Goal: Task Accomplishment & Management: Complete application form

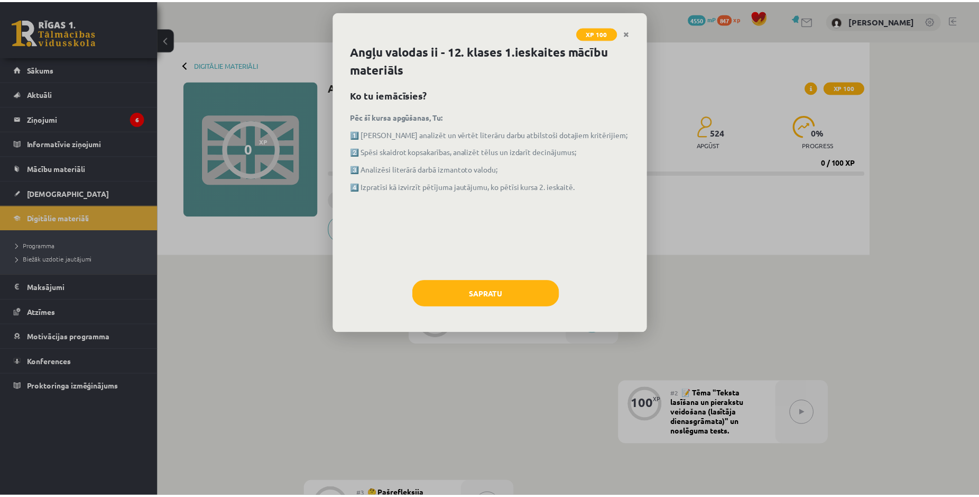
scroll to position [54, 0]
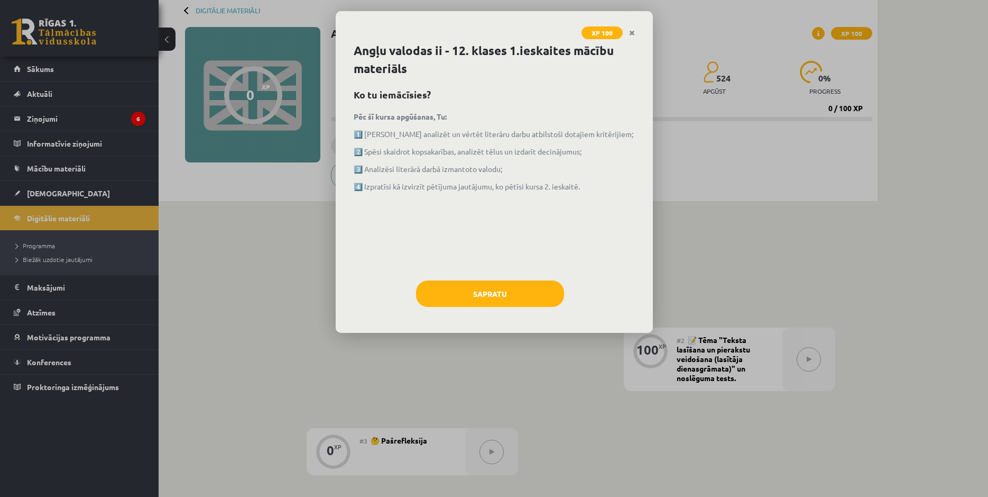
click at [845, 229] on div "XP 100 Angļu valodas ii - 12. klases 1.ieskaites mācību materiāls Ko tu iemācīs…" at bounding box center [494, 248] width 988 height 497
click at [548, 283] on button "Sapratu" at bounding box center [490, 293] width 148 height 26
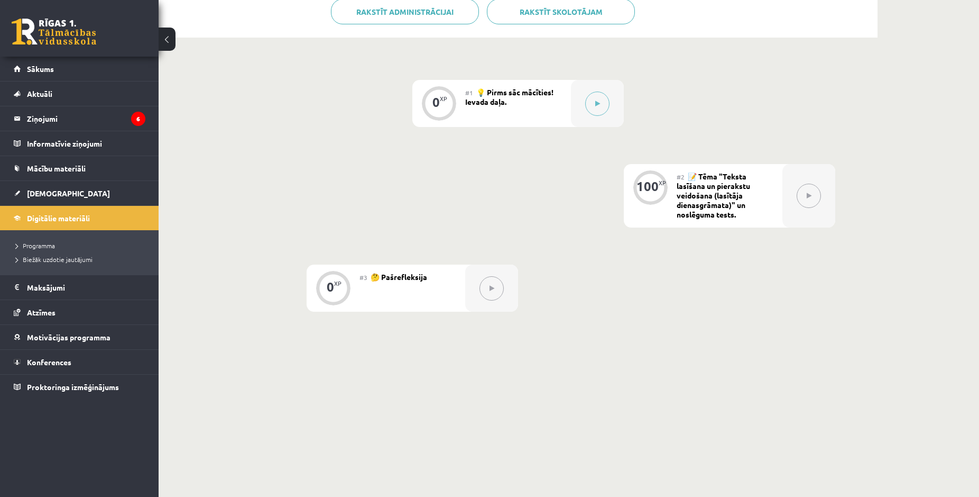
scroll to position [2, 0]
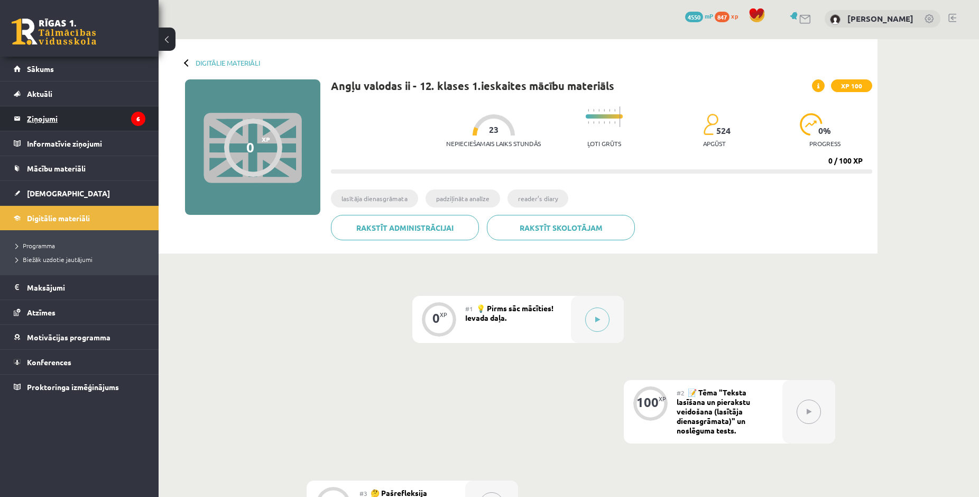
click at [56, 118] on legend "Ziņojumi 6" at bounding box center [86, 118] width 118 height 24
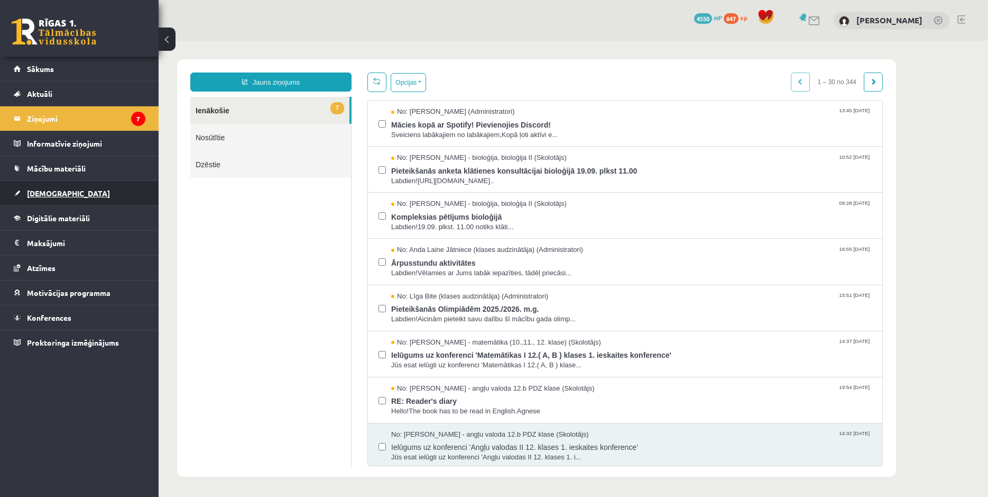
click at [50, 194] on span "[DEMOGRAPHIC_DATA]" at bounding box center [68, 193] width 83 height 10
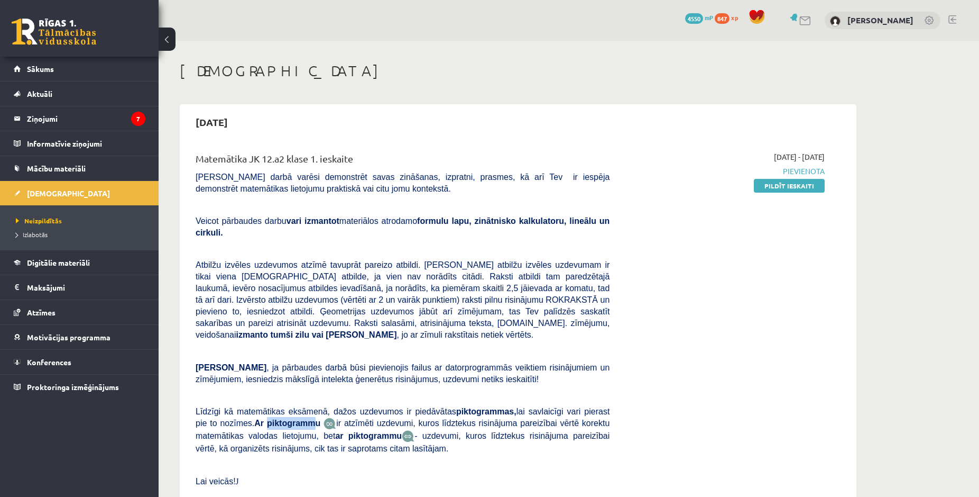
drag, startPoint x: 243, startPoint y: 399, endPoint x: 288, endPoint y: 399, distance: 44.9
click at [288, 418] on b "Ar piktogrammu" at bounding box center [287, 422] width 66 height 9
copy b "piktogramm"
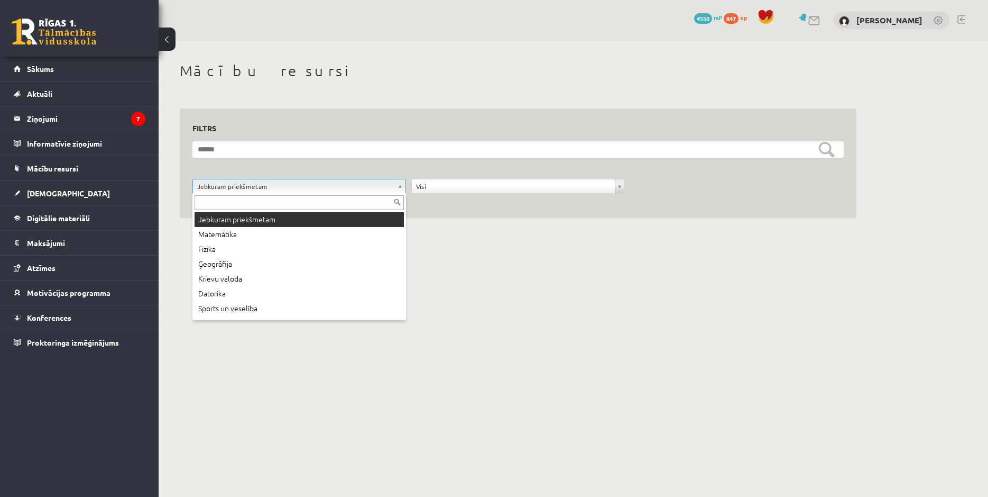
click at [326, 190] on body "0 Dāvanas 4550 mP 847 xp [PERSON_NAME] Sākums Aktuāli Kā mācīties eSKOLĀ Kontak…" at bounding box center [494, 248] width 988 height 497
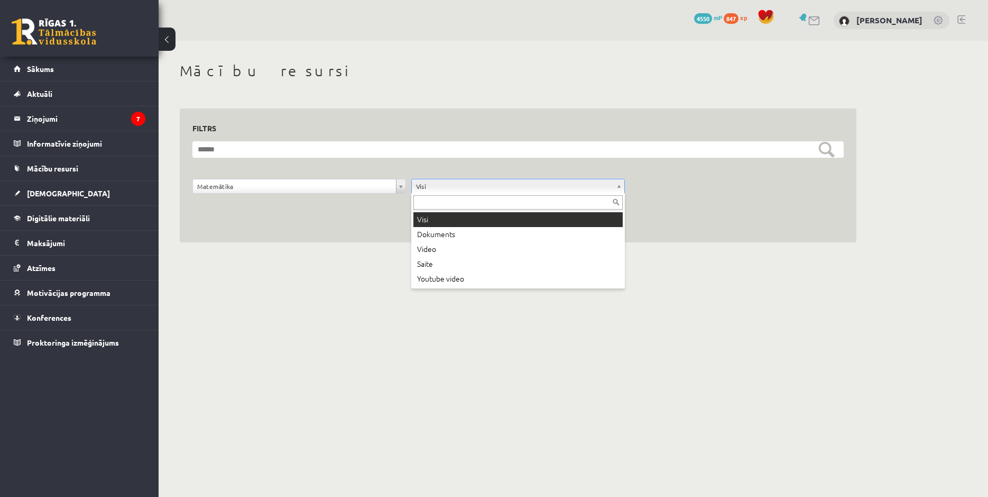
click at [447, 185] on body "0 Dāvanas 4550 mP 847 xp Jekaterina Eliza Šatrovska Sākums Aktuāli Kā mācīties …" at bounding box center [494, 248] width 988 height 497
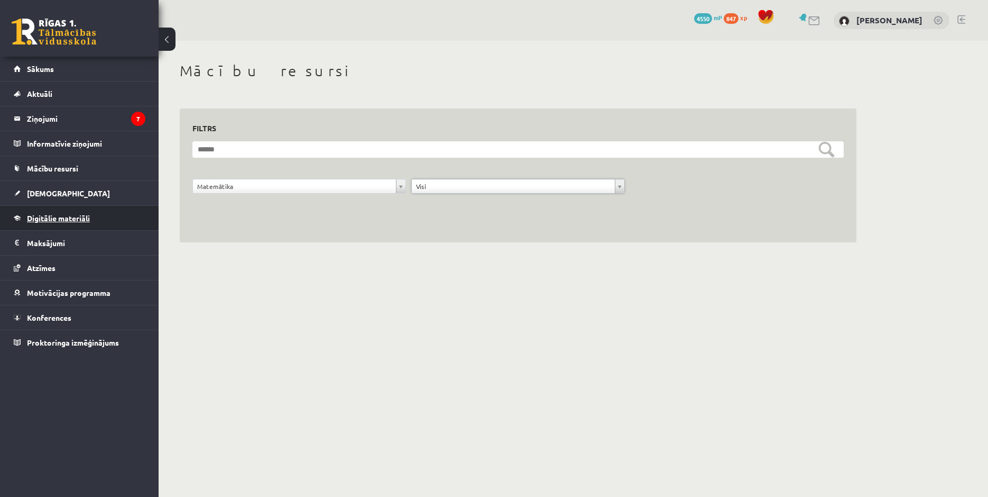
click at [54, 216] on body "0 Dāvanas 4550 mP 847 xp Jekaterina Eliza Šatrovska Sākums Aktuāli Kā mācīties …" at bounding box center [494, 248] width 988 height 497
click at [56, 118] on legend "Ziņojumi 7" at bounding box center [86, 118] width 118 height 24
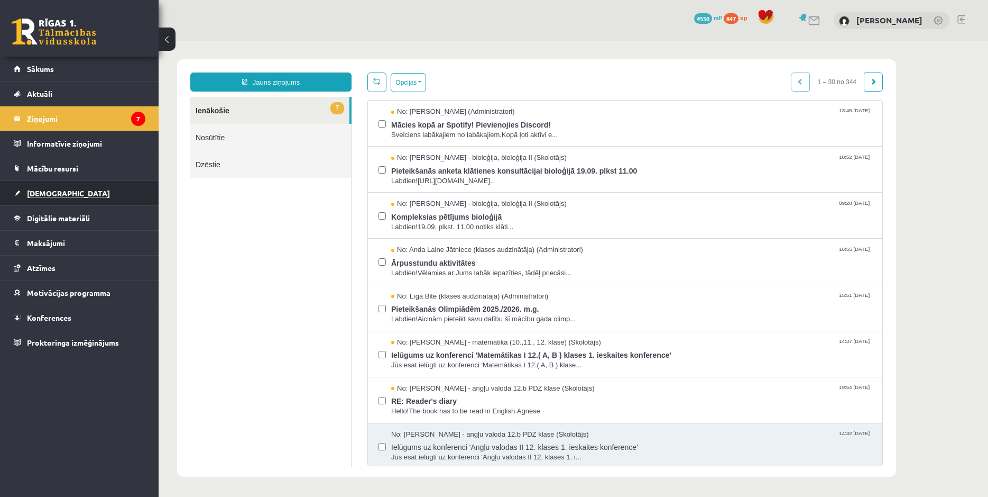
click at [51, 188] on link "[DEMOGRAPHIC_DATA]" at bounding box center [80, 193] width 132 height 24
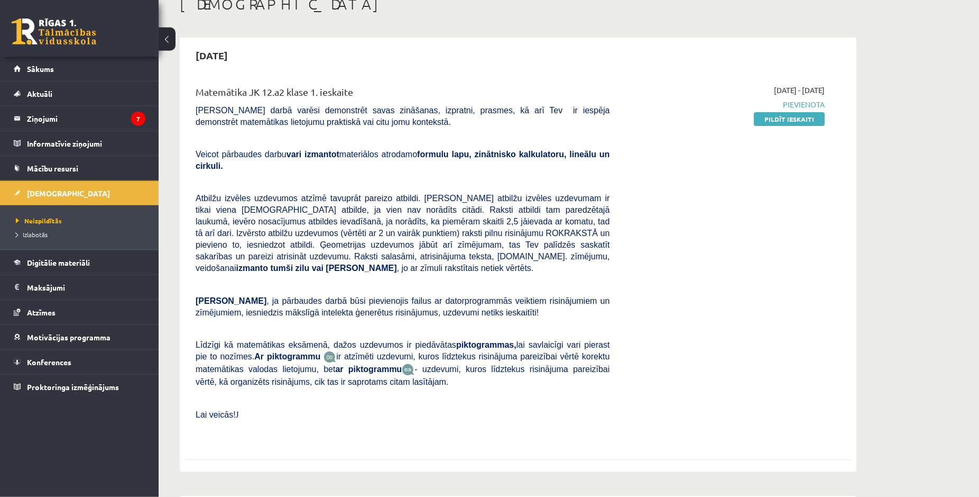
scroll to position [54, 0]
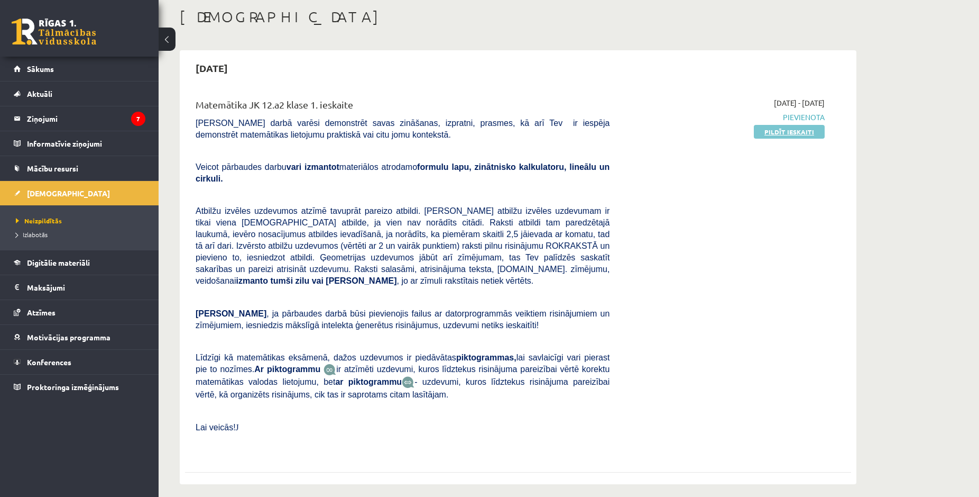
click at [810, 134] on link "Pildīt ieskaiti" at bounding box center [789, 132] width 71 height 14
click at [65, 170] on span "Mācību resursi" at bounding box center [52, 168] width 51 height 10
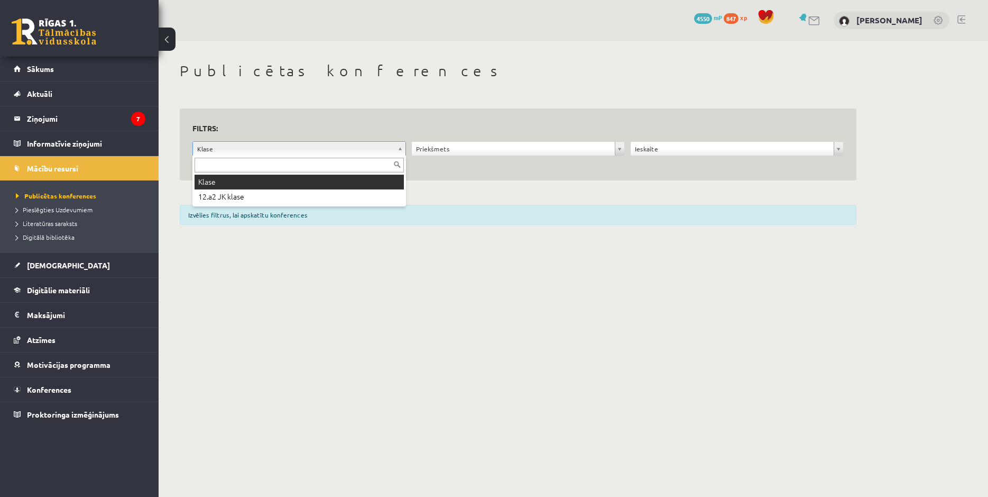
click at [398, 150] on body "0 Dāvanas 4550 mP 847 xp Jekaterina Eliza Šatrovska Sākums Aktuāli Kā mācīties …" at bounding box center [494, 248] width 988 height 497
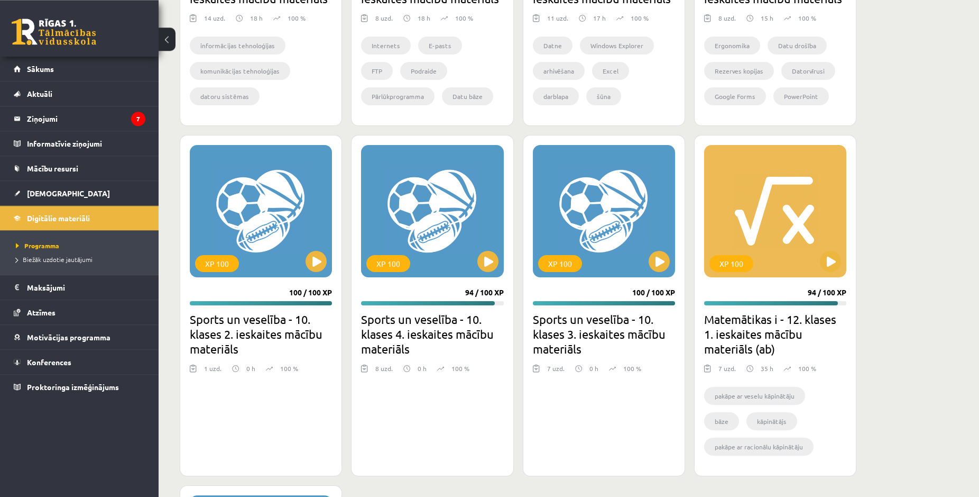
scroll to position [1025, 0]
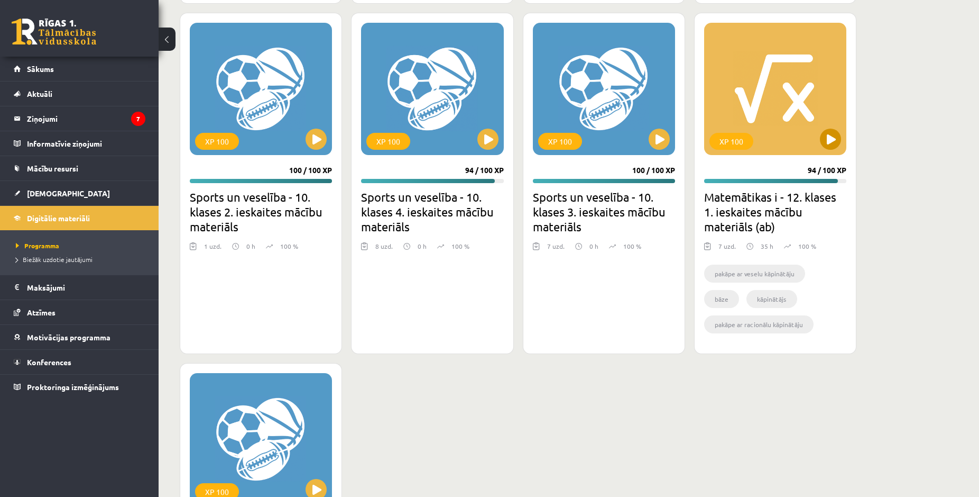
click at [778, 146] on div "XP 100" at bounding box center [775, 89] width 142 height 132
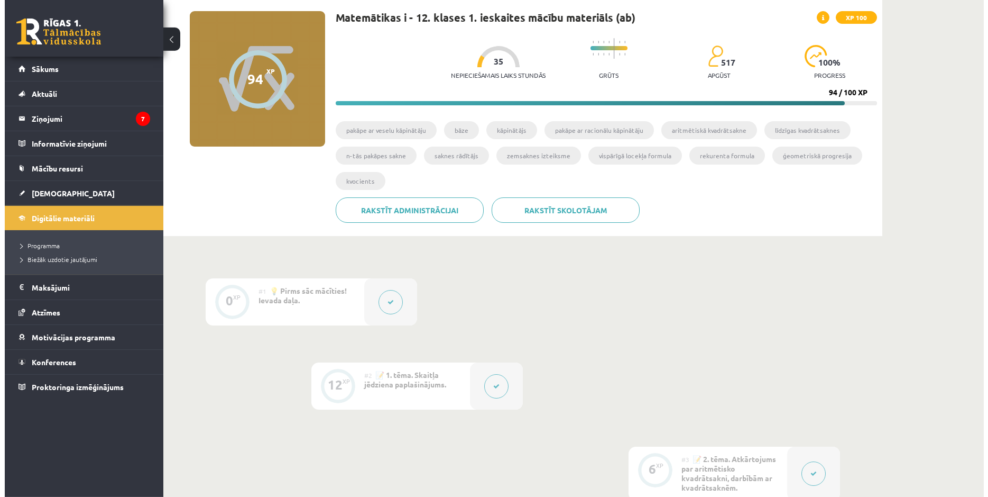
scroll to position [108, 0]
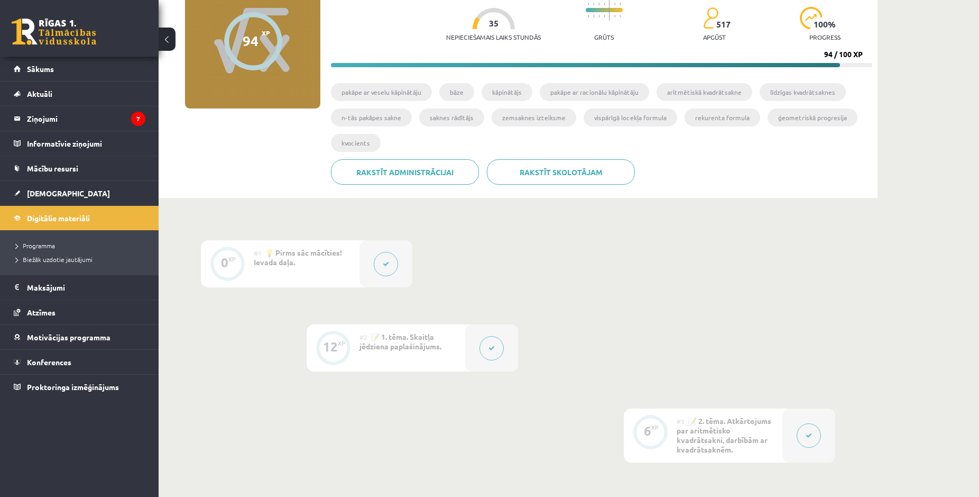
click at [493, 338] on button at bounding box center [492, 348] width 24 height 24
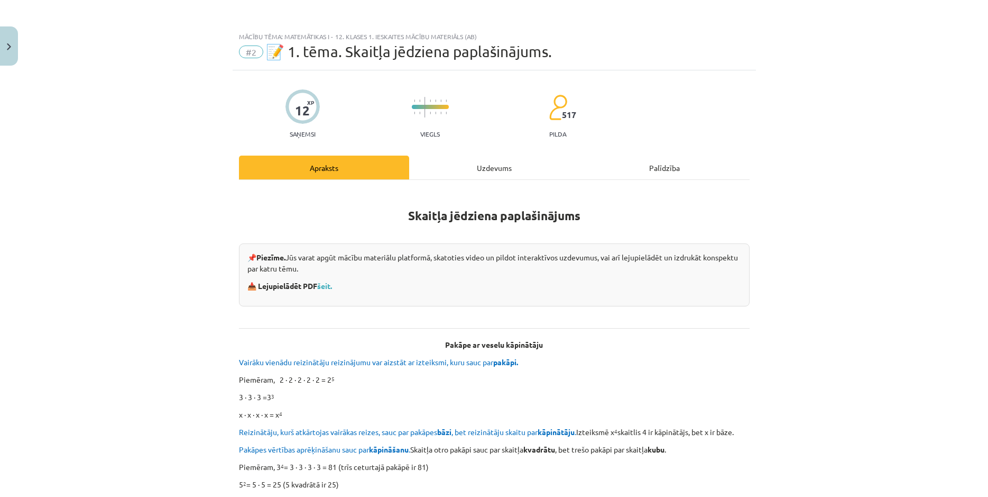
click at [502, 173] on div "Uzdevums" at bounding box center [494, 167] width 170 height 24
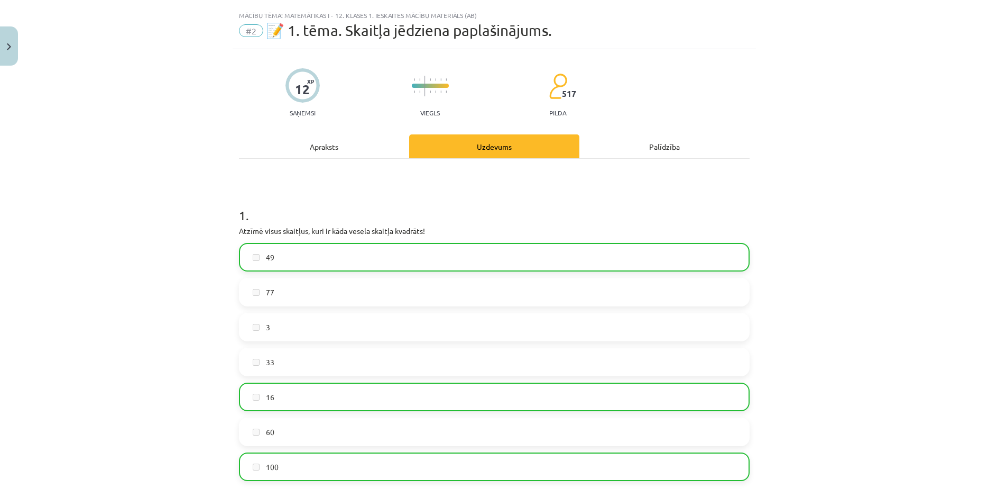
scroll to position [26, 0]
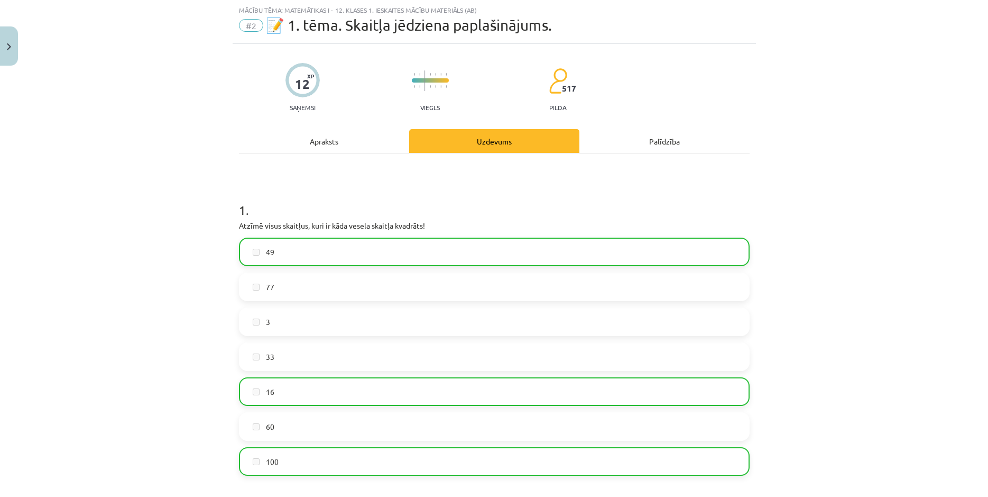
click at [320, 146] on div "Apraksts" at bounding box center [324, 141] width 170 height 24
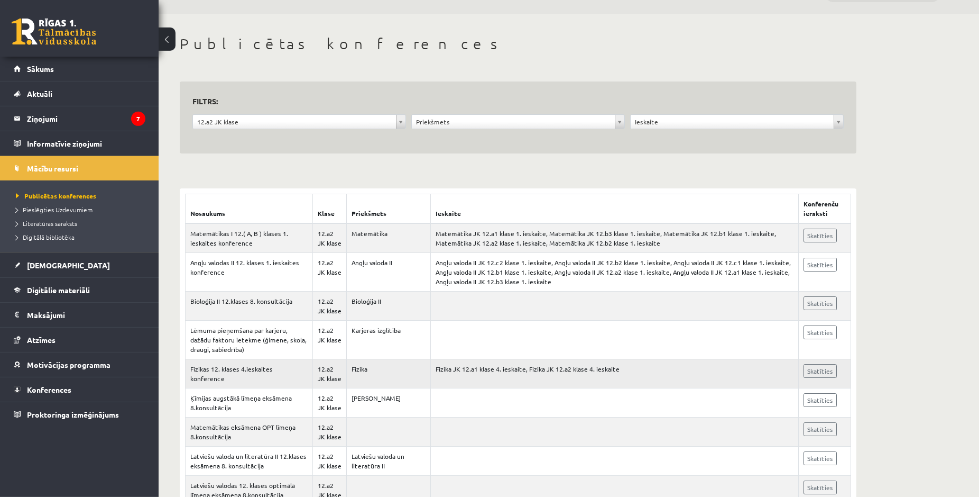
scroll to position [54, 0]
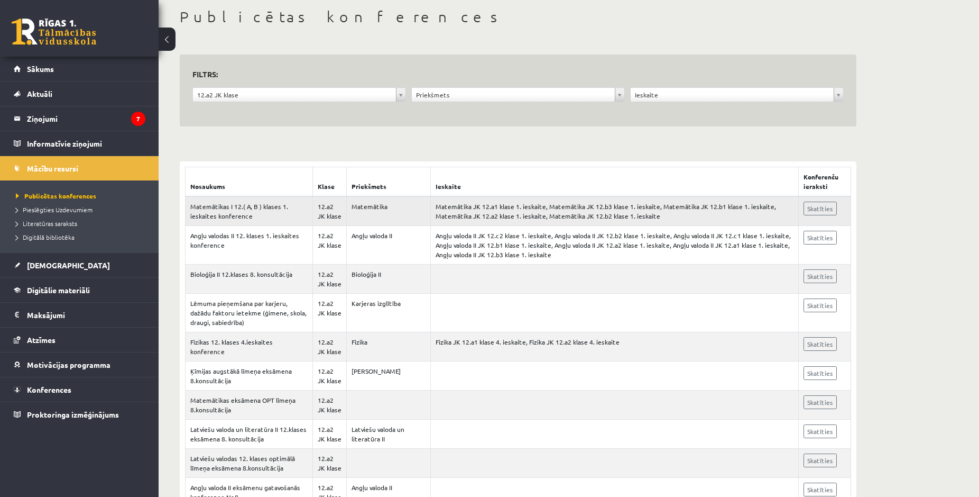
click at [528, 213] on td "Matemātika JK 12.a1 klase 1. ieskaite, Matemātika JK 12.b3 klase 1. ieskaite, M…" at bounding box center [615, 211] width 368 height 30
click at [34, 265] on span "[DEMOGRAPHIC_DATA]" at bounding box center [68, 265] width 83 height 10
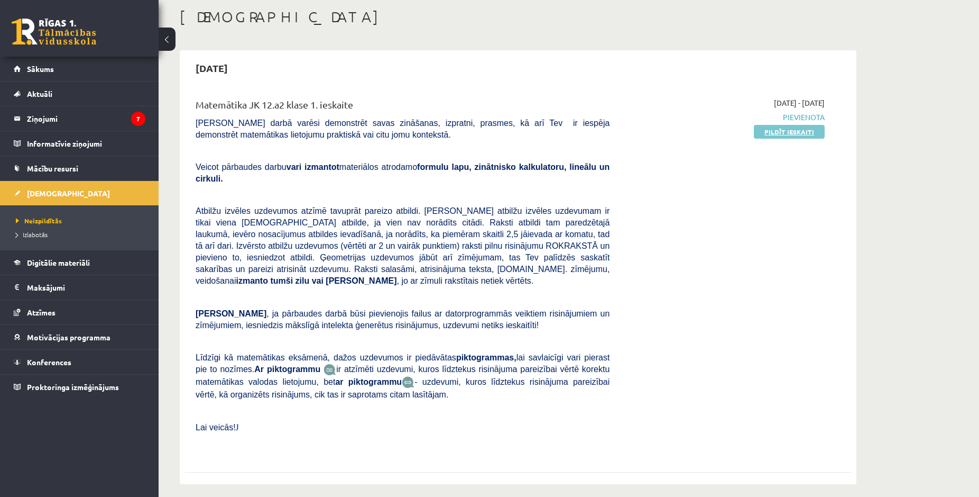
click at [791, 129] on link "Pildīt ieskaiti" at bounding box center [789, 132] width 71 height 14
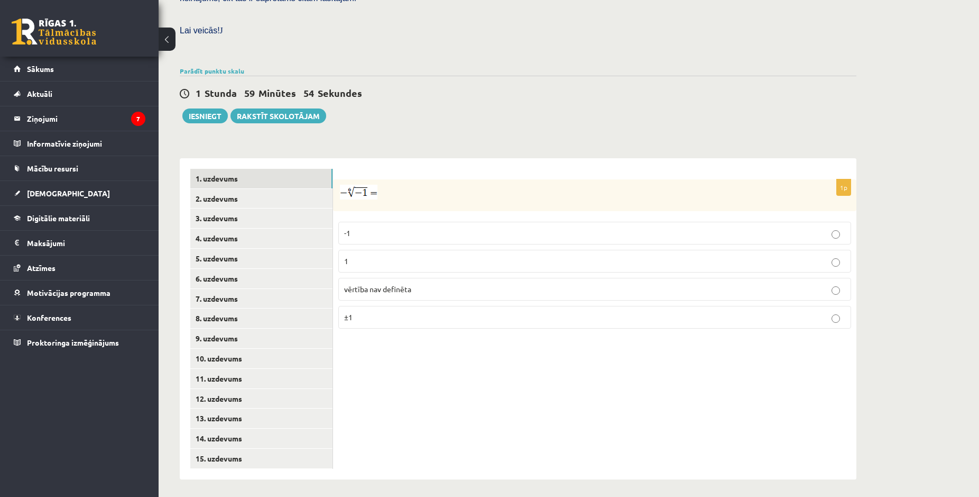
scroll to position [282, 0]
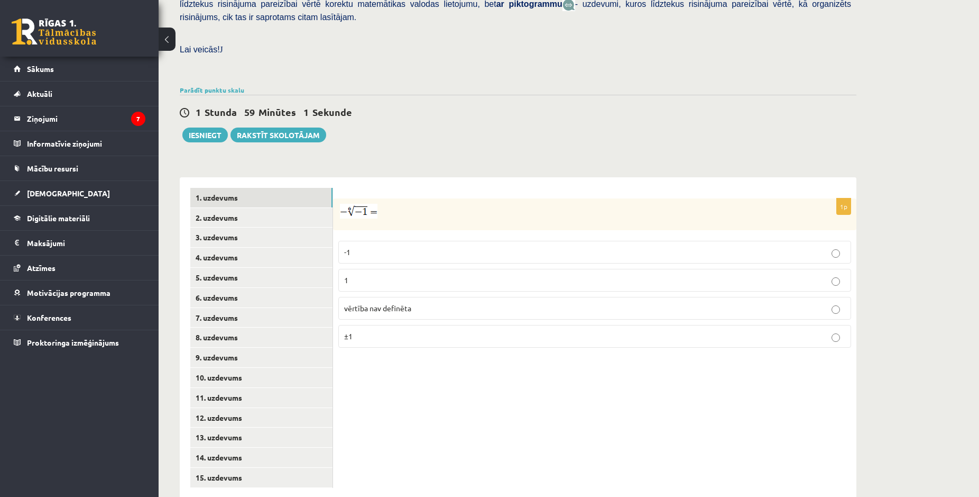
click at [417, 246] on p "-1" at bounding box center [594, 251] width 501 height 11
click at [842, 302] on p "vērtība nav definēta" at bounding box center [594, 307] width 501 height 11
click at [224, 208] on link "2. uzdevums" at bounding box center [261, 218] width 142 height 20
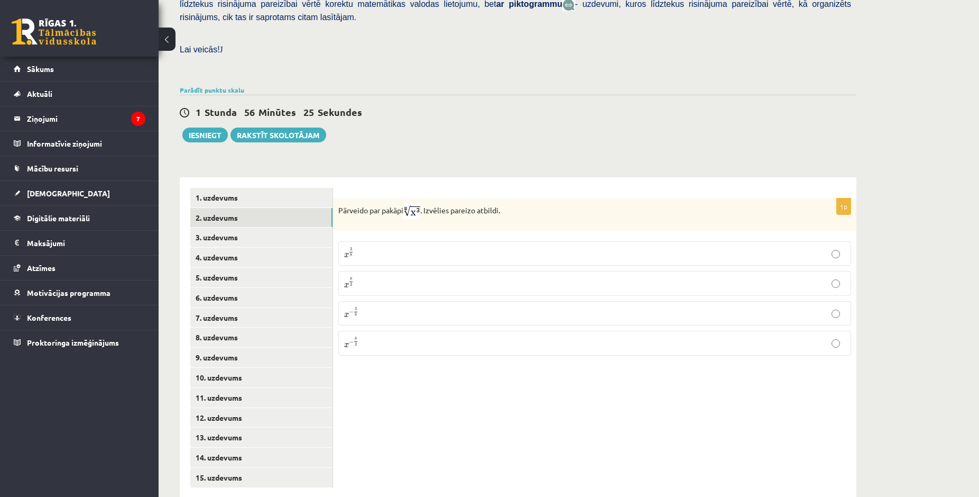
click at [463, 247] on p "x 3 8 x 3 8" at bounding box center [594, 253] width 501 height 13
click at [243, 227] on link "3. uzdevums" at bounding box center [261, 237] width 142 height 20
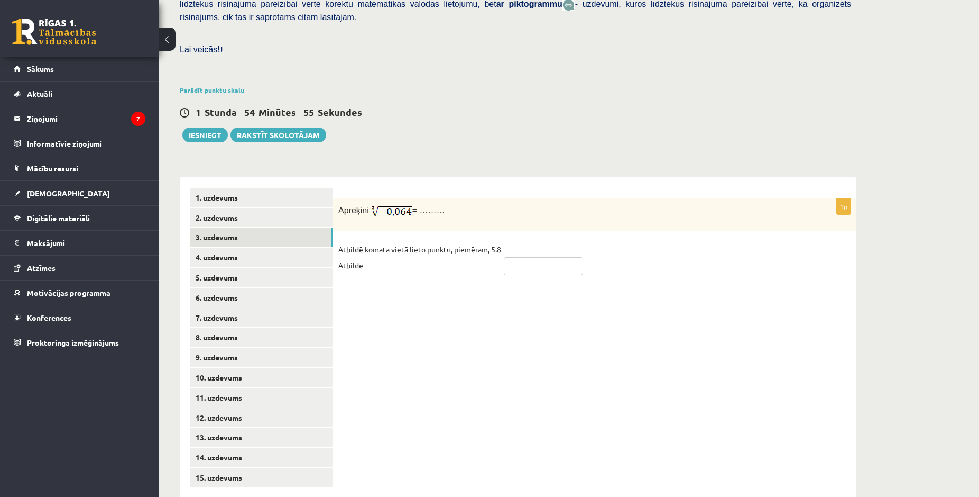
click at [535, 257] on input "text" at bounding box center [543, 266] width 79 height 18
type input "****"
click at [606, 278] on div "1p Aprēķini = ……… Atbildē komata vietā lieto punktu, piemēram, 5.8 Atbilde - **…" at bounding box center [595, 337] width 524 height 321
click at [237, 247] on link "4. uzdevums" at bounding box center [261, 257] width 142 height 20
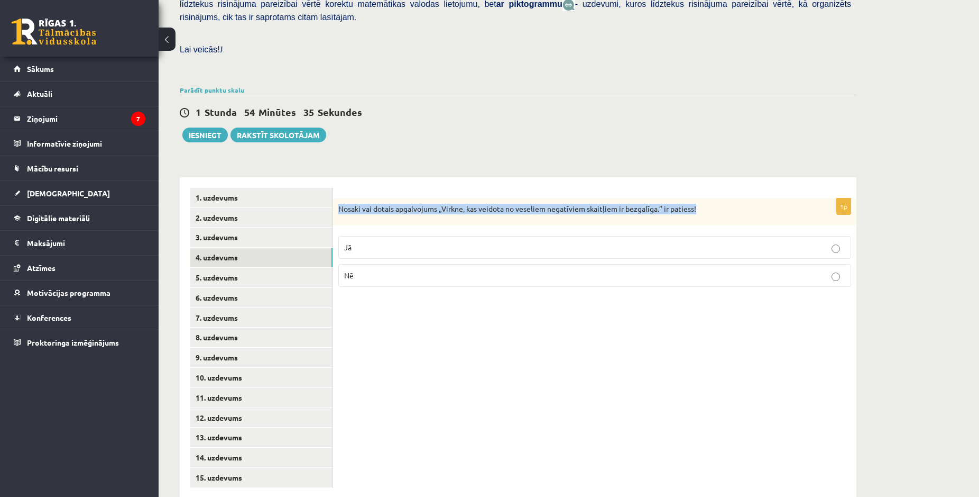
drag, startPoint x: 338, startPoint y: 186, endPoint x: 788, endPoint y: 186, distance: 450.5
click at [794, 198] on div "Nosaki vai dotais apgalvojums „Virkne, kas veidota no veseliem negatīviem skait…" at bounding box center [595, 211] width 524 height 27
copy p "Nosaki vai dotais apgalvojums „Virkne, kas veidota no veseliem negatīviem skait…"
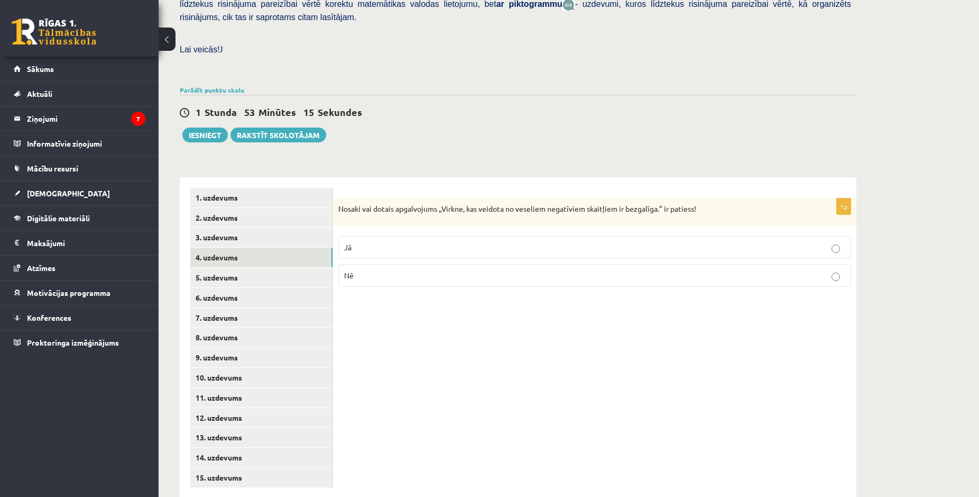
click at [844, 236] on label "Jā" at bounding box center [594, 247] width 513 height 23
click at [223, 268] on link "5. uzdevums" at bounding box center [261, 278] width 142 height 20
click at [844, 237] on label "Jā" at bounding box center [594, 248] width 513 height 23
drag, startPoint x: 223, startPoint y: 277, endPoint x: 233, endPoint y: 276, distance: 10.6
click at [225, 288] on link "6. uzdevums" at bounding box center [261, 298] width 142 height 20
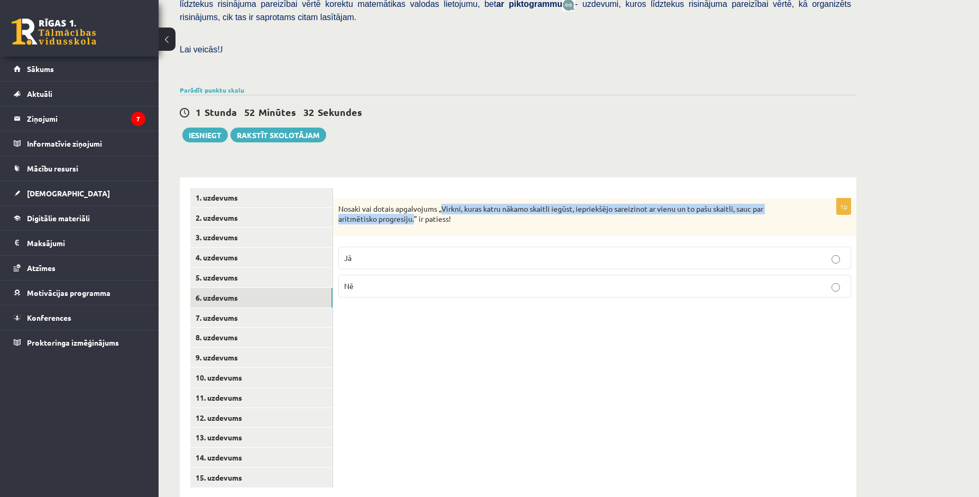
drag, startPoint x: 444, startPoint y: 186, endPoint x: 416, endPoint y: 200, distance: 31.5
click at [416, 204] on p "Nosaki vai dotais apgalvojums „Virkni, kuras katru nākamo skaitli iegūst, iepri…" at bounding box center [568, 214] width 460 height 21
copy p "Virkni, kuras katru nākamo skaitli iegūst, iepriekšējo sareizinot ar vienu un t…"
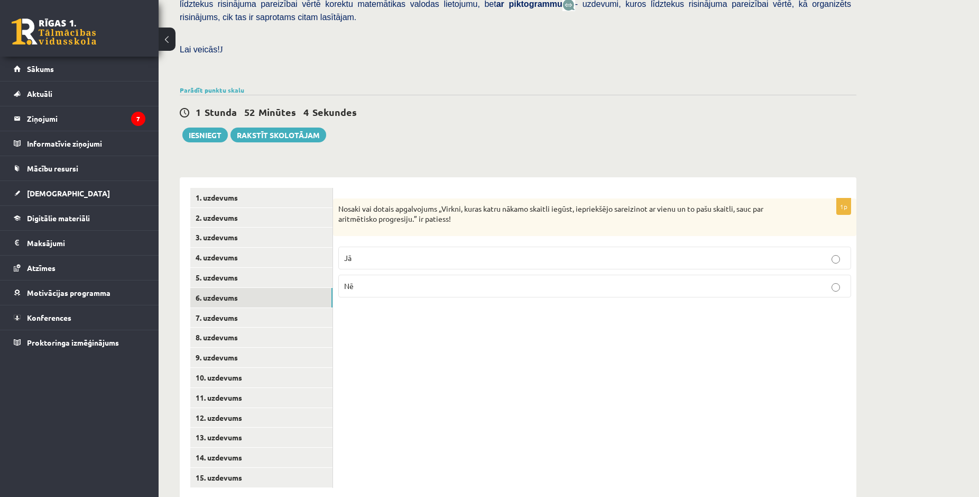
click at [558, 330] on div "1p Nosaki vai dotais apgalvojums „Virkni, kuras katru nākamo skaitli iegūst, ie…" at bounding box center [595, 337] width 524 height 321
click at [220, 308] on link "7. uzdevums" at bounding box center [261, 318] width 142 height 20
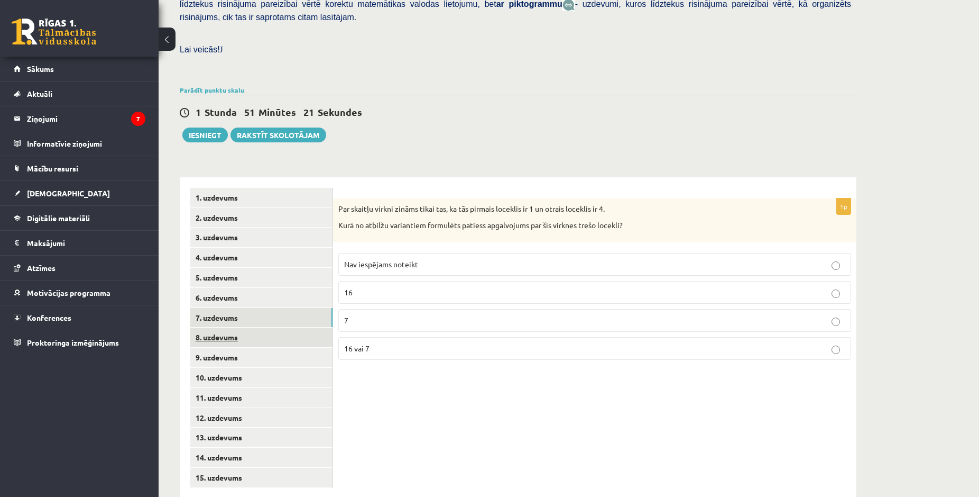
click at [228, 327] on link "8. uzdevums" at bounding box center [261, 337] width 142 height 20
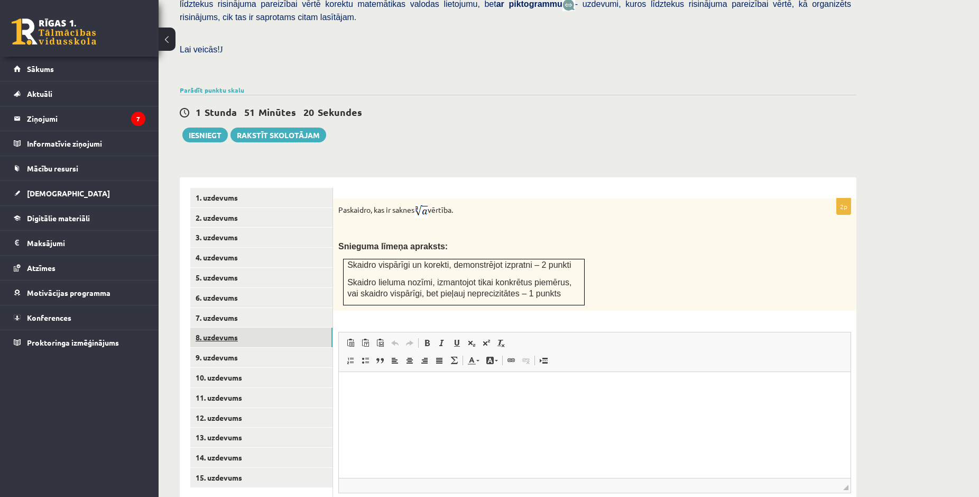
scroll to position [0, 0]
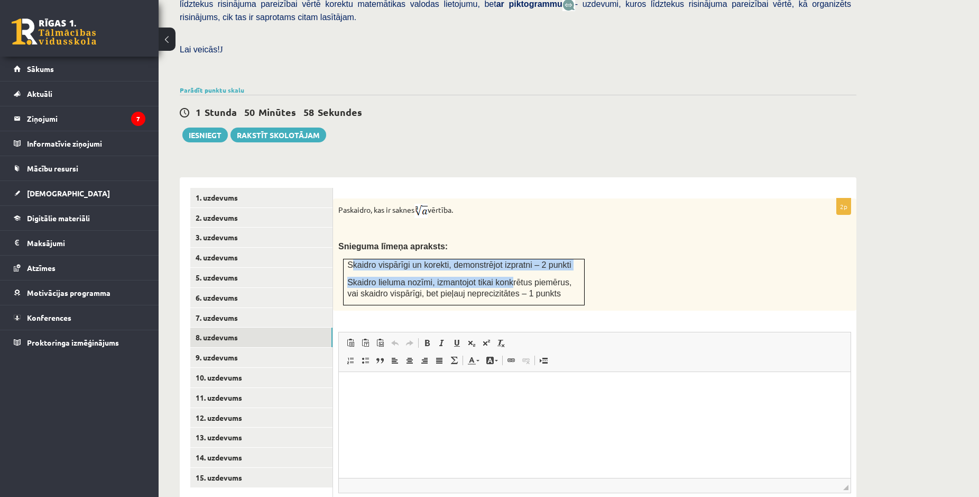
drag, startPoint x: 350, startPoint y: 241, endPoint x: 500, endPoint y: 256, distance: 151.4
click at [499, 259] on td "Skaidro vispārīgi un korekti, demonstrējot izpratni – 2 punkti Skaidro lieluma …" at bounding box center [464, 282] width 241 height 46
click at [363, 259] on td "Skaidro vispārīgi un korekti, demonstrējot izpratni – 2 punkti Skaidro lieluma …" at bounding box center [464, 282] width 241 height 46
drag, startPoint x: 347, startPoint y: 241, endPoint x: 564, endPoint y: 276, distance: 219.5
click at [564, 277] on td "Skaidro vispārīgi un korekti, demonstrējot izpratni – 2 punkti Skaidro lieluma …" at bounding box center [464, 282] width 241 height 46
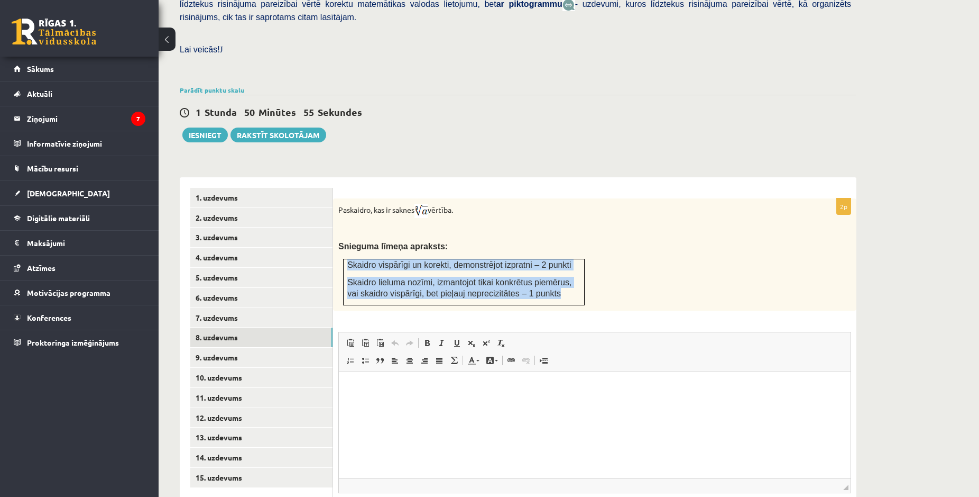
copy td "Skaidro vispārīgi un korekti, demonstrējot izpratni – 2 punkti Skaidro lieluma …"
click at [260, 327] on link "8. uzdevums" at bounding box center [261, 337] width 142 height 20
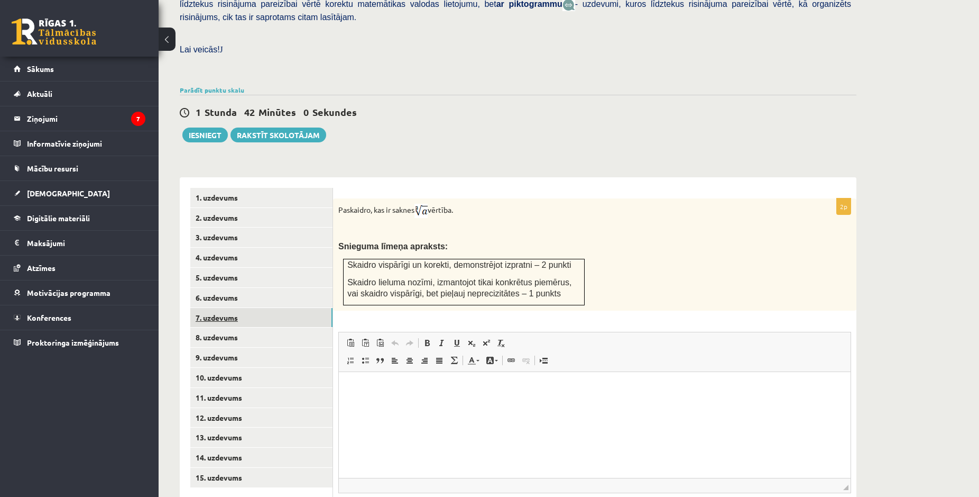
click at [266, 308] on link "7. uzdevums" at bounding box center [261, 318] width 142 height 20
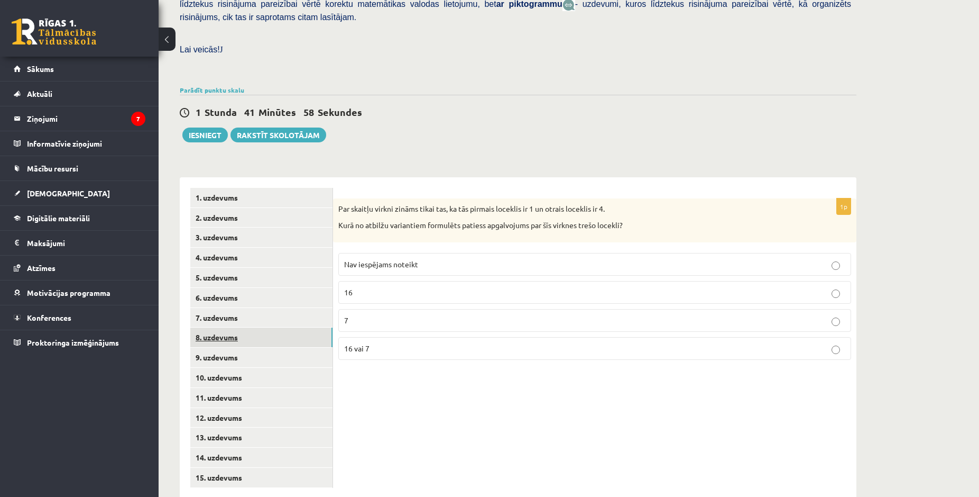
click at [278, 327] on link "8. uzdevums" at bounding box center [261, 337] width 142 height 20
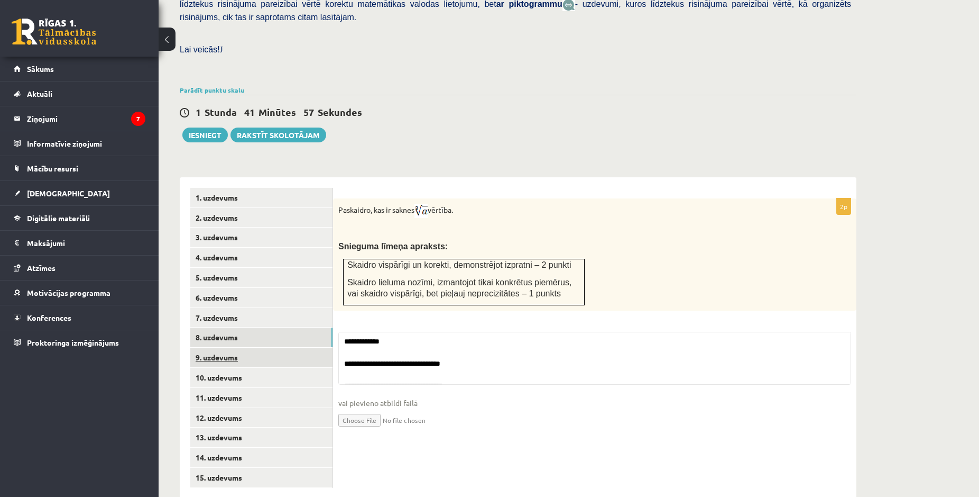
click at [289, 347] on link "9. uzdevums" at bounding box center [261, 357] width 142 height 20
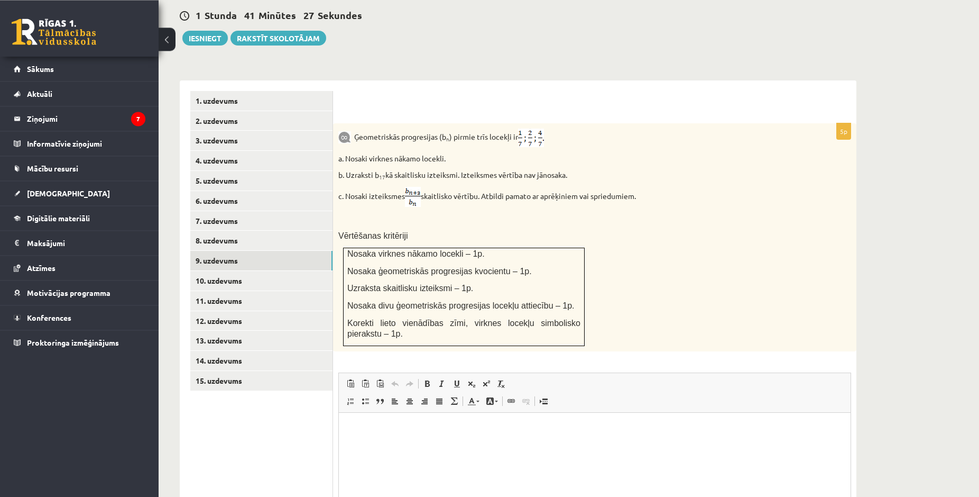
scroll to position [390, 0]
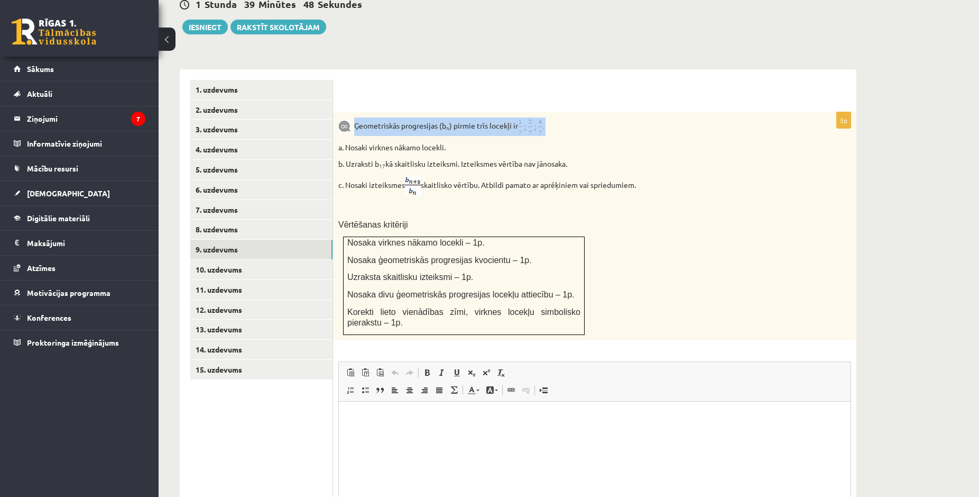
drag, startPoint x: 355, startPoint y: 101, endPoint x: 554, endPoint y: 112, distance: 199.6
click at [554, 117] on p "Ģeometriskās progresijas (b n ) pirmie trīs locekļi ir" at bounding box center [568, 126] width 460 height 19
copy p "Ģeometriskās progresijas (b n ) pirmie trīs locekļi ir"
click at [697, 176] on p "c. Nosaki izteiksmes skaitlisko vērtību. Atbildi pamato ar aprēķiniem vai sprie…" at bounding box center [568, 186] width 460 height 20
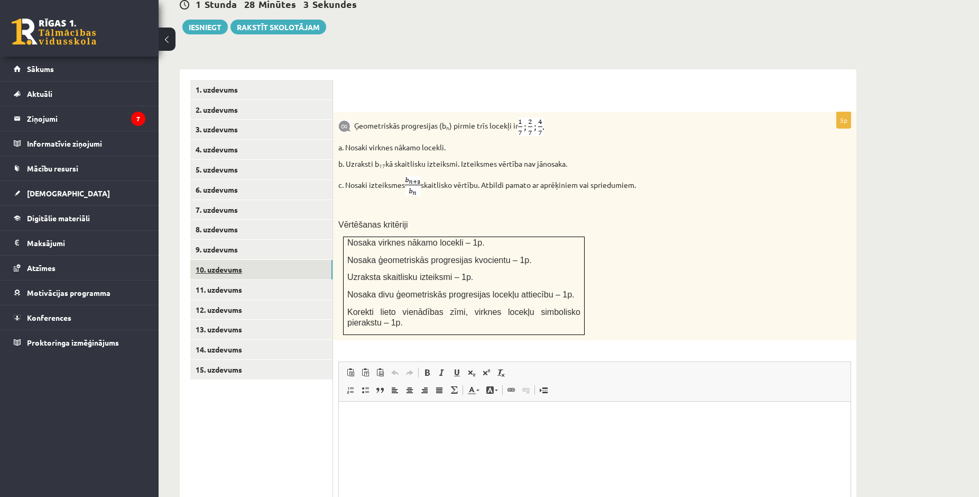
click at [231, 260] on link "10. uzdevums" at bounding box center [261, 270] width 142 height 20
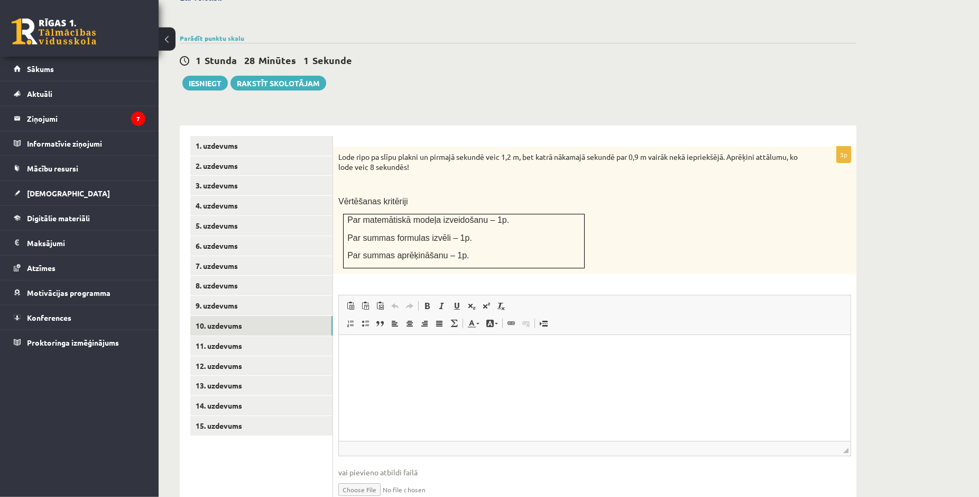
scroll to position [336, 0]
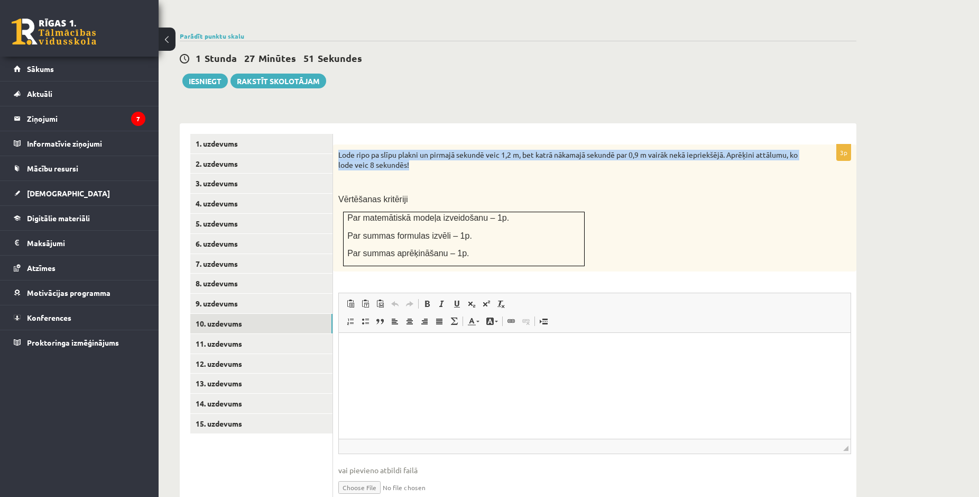
drag, startPoint x: 337, startPoint y: 130, endPoint x: 454, endPoint y: 150, distance: 119.1
click at [454, 150] on div "Lode ripo pa slīpu plakni un pirmajā sekundē veic 1,2 m, bet katrā nākamajā sek…" at bounding box center [595, 207] width 524 height 127
copy p "Lode ripo pa slīpu plakni un pirmajā sekundē veic 1,2 m, bet katrā nākamajā sek…"
click at [225, 334] on link "11. uzdevums" at bounding box center [261, 344] width 142 height 20
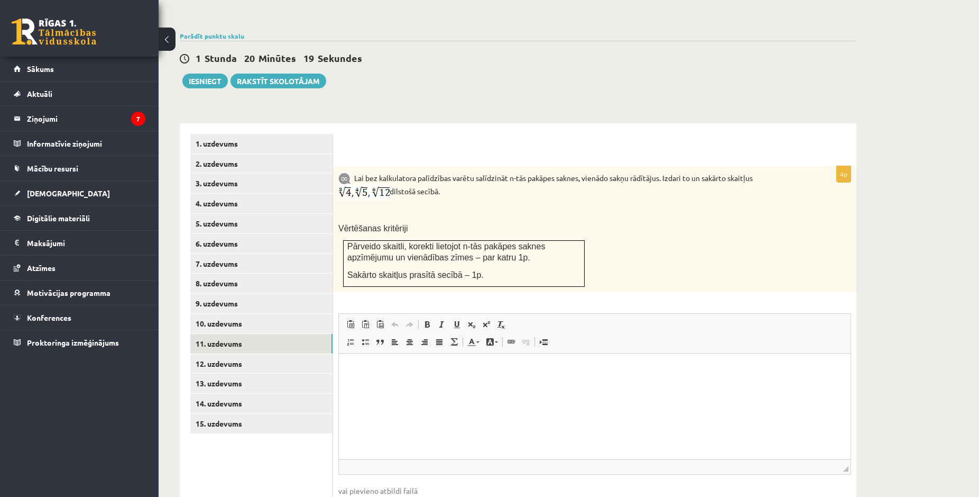
click at [438, 59] on div "1 Stunda 20 Minūtes 19 Sekundes Ieskaite saglabāta! Iesniegt Rakstīt skolotājam" at bounding box center [518, 65] width 677 height 48
click at [266, 134] on link "1. uzdevums" at bounding box center [261, 144] width 142 height 20
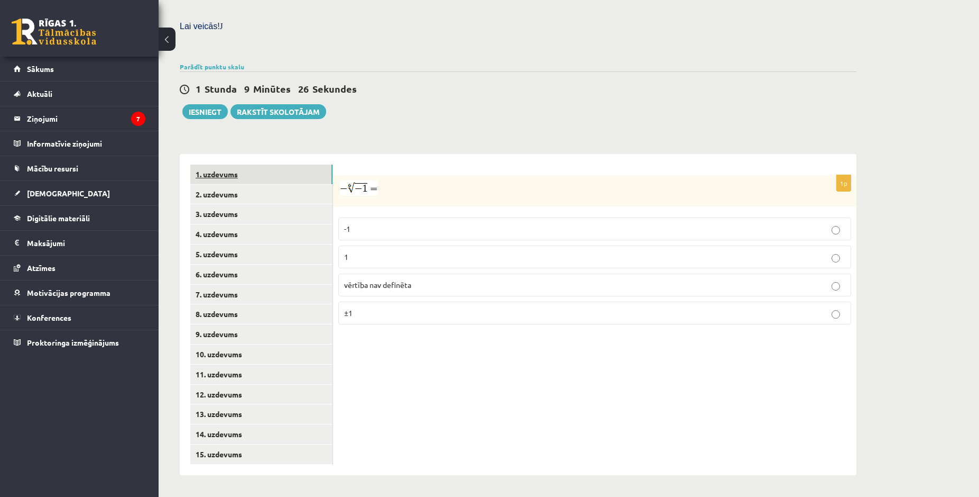
scroll to position [282, 0]
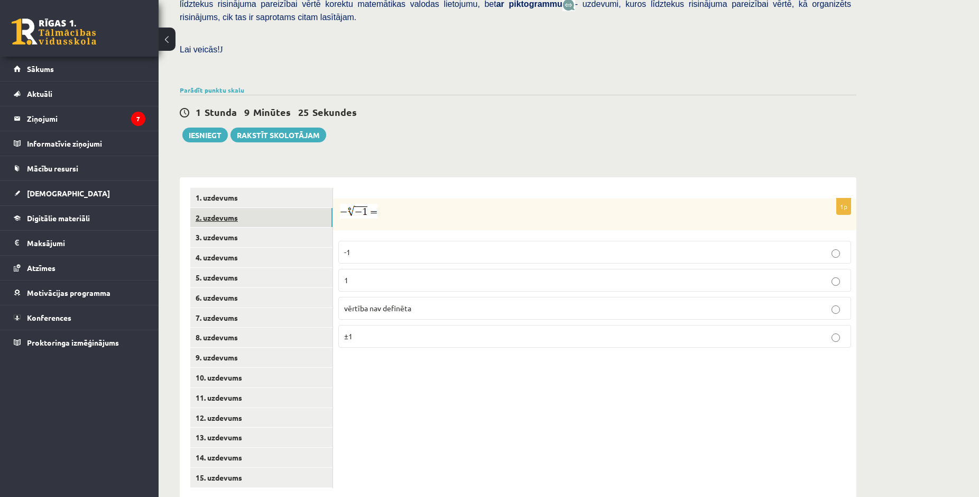
click at [268, 208] on link "2. uzdevums" at bounding box center [261, 218] width 142 height 20
click at [281, 227] on link "3. uzdevums" at bounding box center [261, 237] width 142 height 20
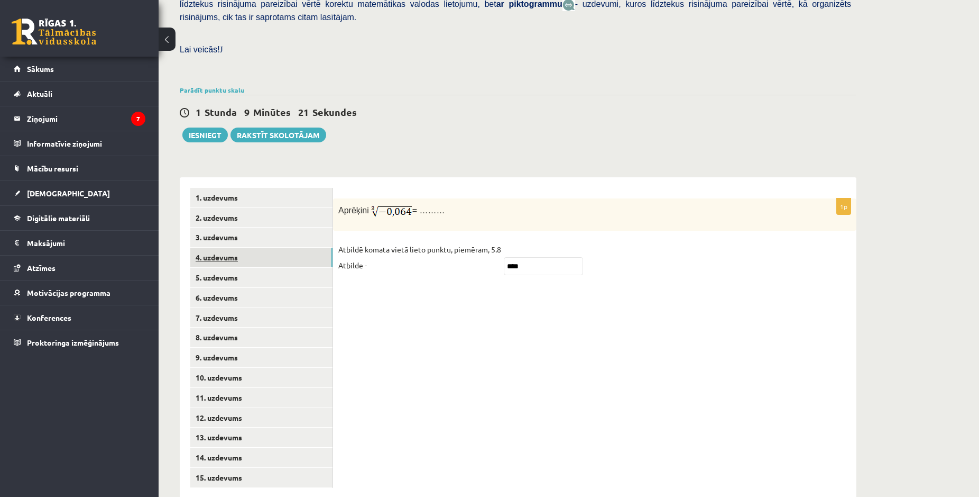
click at [286, 247] on link "4. uzdevums" at bounding box center [261, 257] width 142 height 20
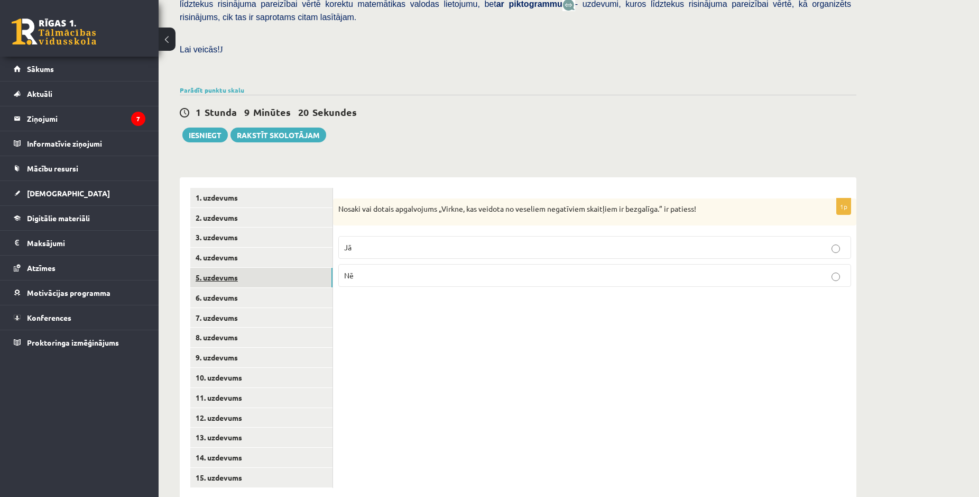
click at [287, 268] on link "5. uzdevums" at bounding box center [261, 278] width 142 height 20
click at [287, 288] on link "6. uzdevums" at bounding box center [261, 298] width 142 height 20
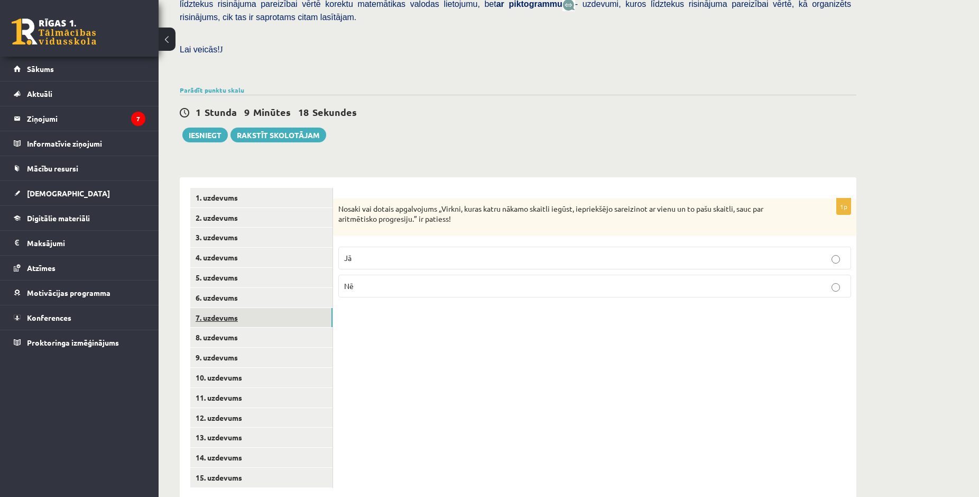
click at [287, 308] on link "7. uzdevums" at bounding box center [261, 318] width 142 height 20
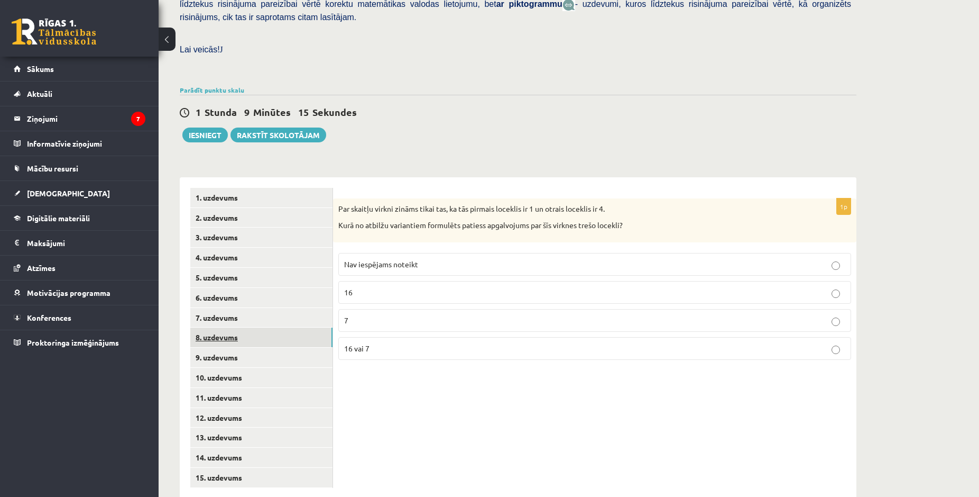
click at [294, 327] on link "8. uzdevums" at bounding box center [261, 337] width 142 height 20
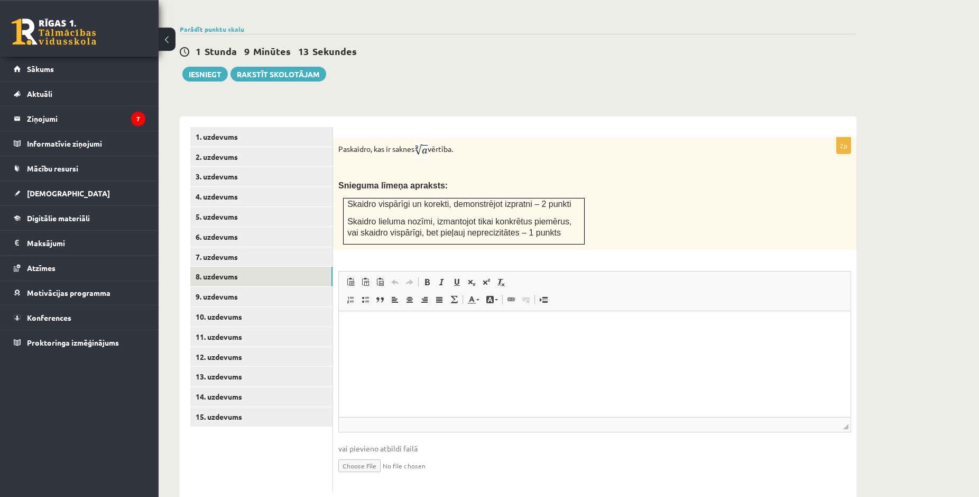
scroll to position [345, 0]
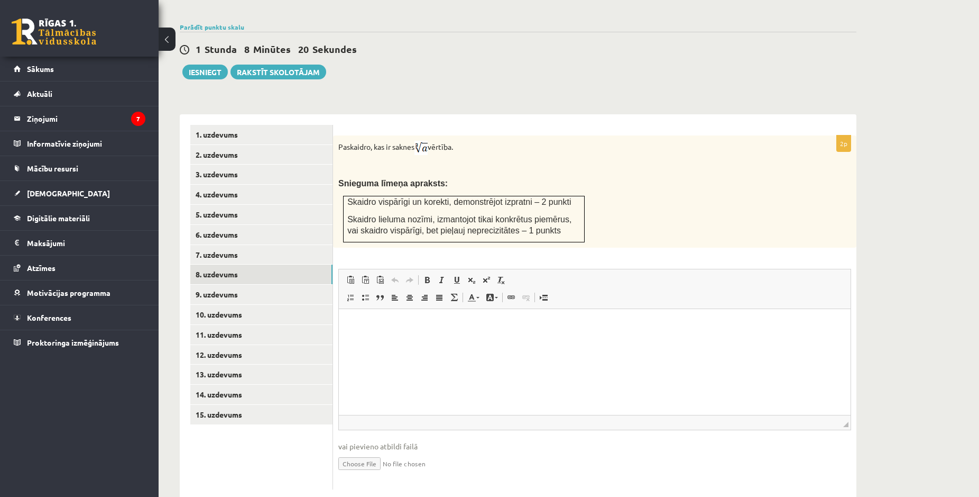
click at [582, 465] on div "**********" at bounding box center [595, 307] width 524 height 386
click at [361, 452] on input "file" at bounding box center [594, 463] width 513 height 22
click at [355, 452] on input "file" at bounding box center [594, 463] width 513 height 22
type input "**********"
click at [227, 284] on link "9. uzdevums" at bounding box center [261, 294] width 142 height 20
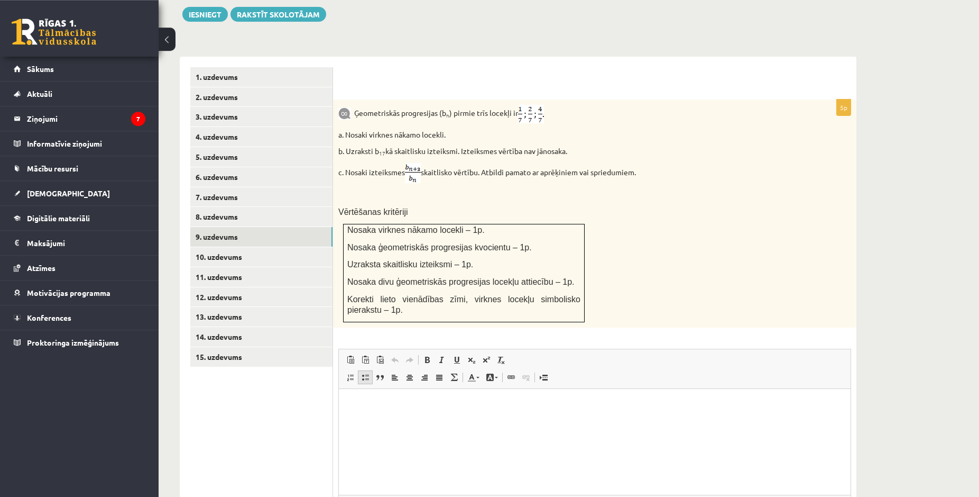
scroll to position [482, 0]
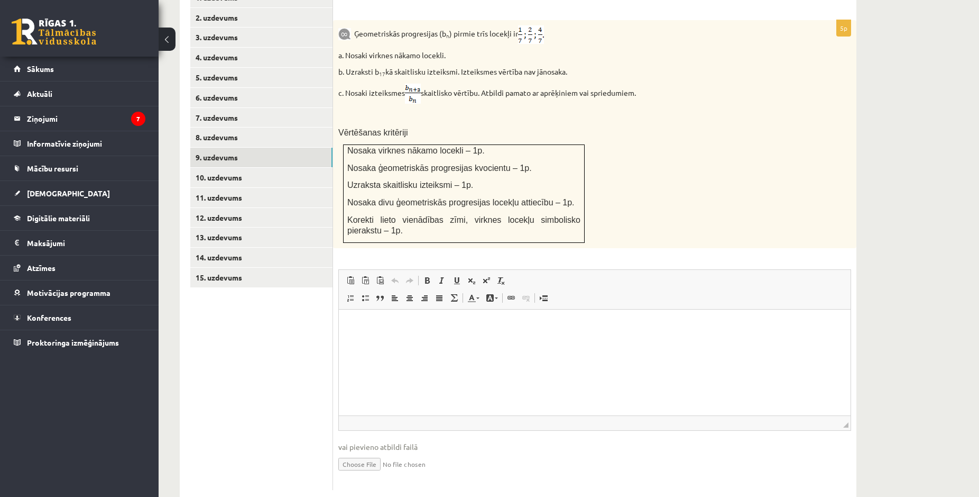
click at [361, 452] on input "file" at bounding box center [594, 463] width 513 height 22
type input "**********"
click at [241, 168] on link "10. uzdevums" at bounding box center [261, 178] width 142 height 20
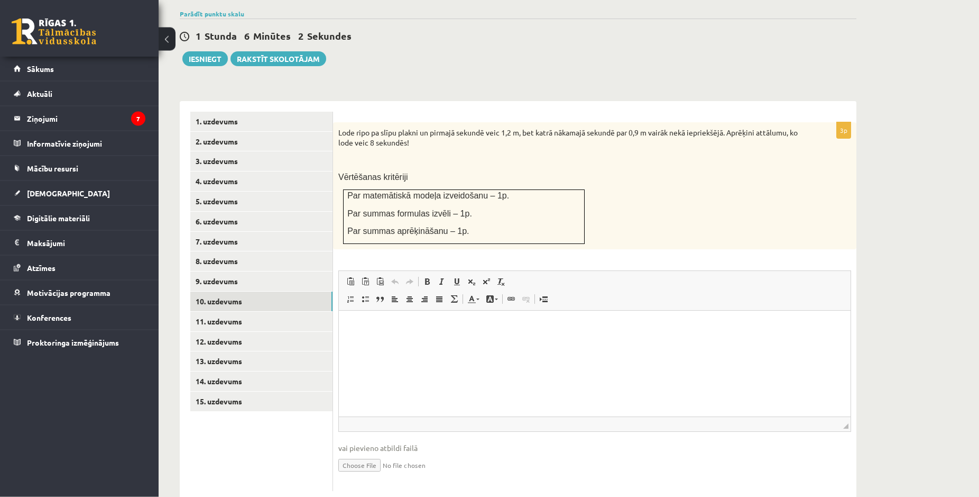
scroll to position [360, 0]
click at [356, 452] on input "file" at bounding box center [594, 463] width 513 height 22
type input "**********"
click at [227, 310] on link "11. uzdevums" at bounding box center [261, 320] width 142 height 20
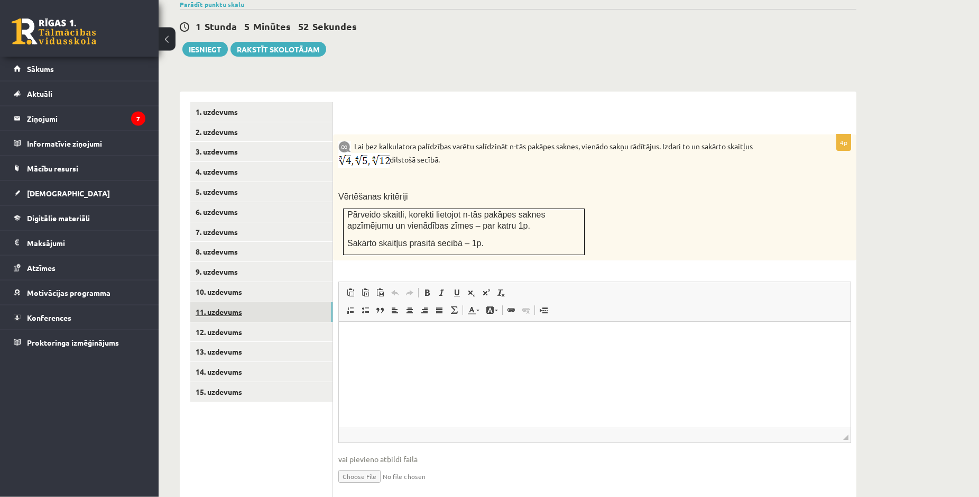
scroll to position [380, 0]
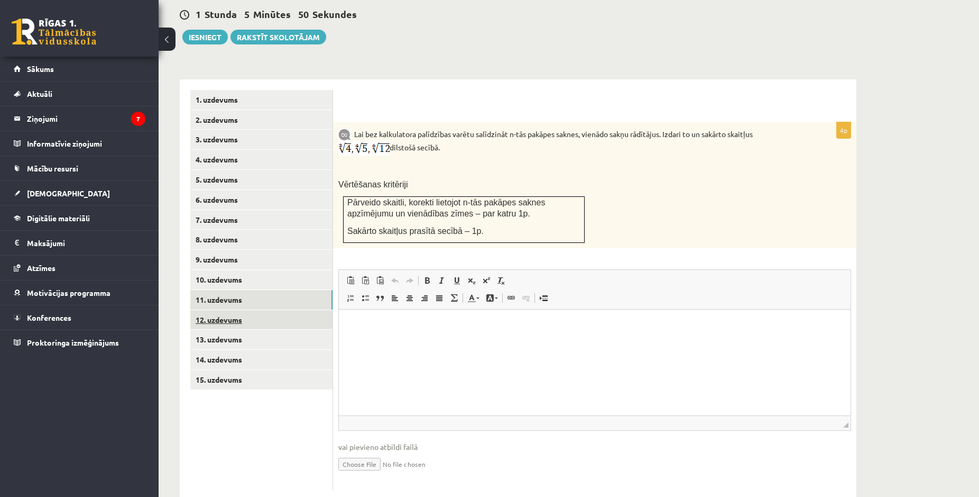
click at [225, 310] on link "12. uzdevums" at bounding box center [261, 320] width 142 height 20
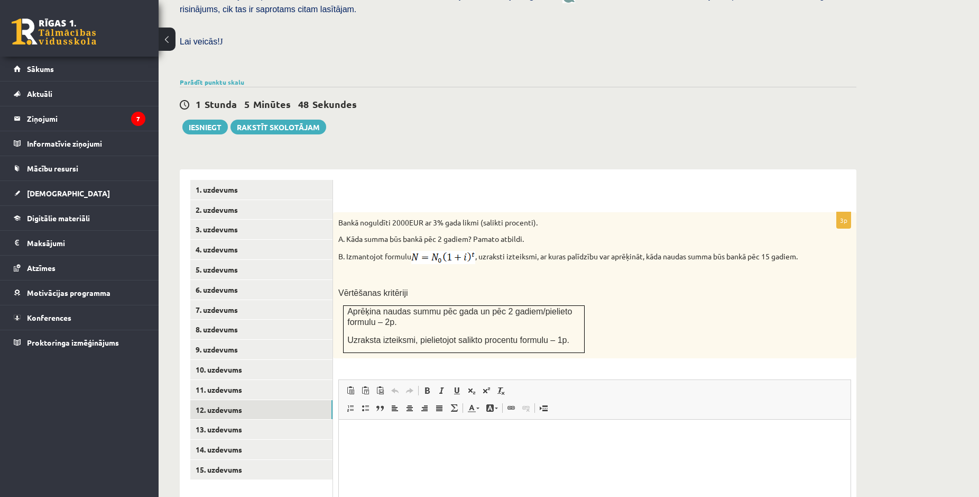
scroll to position [0, 0]
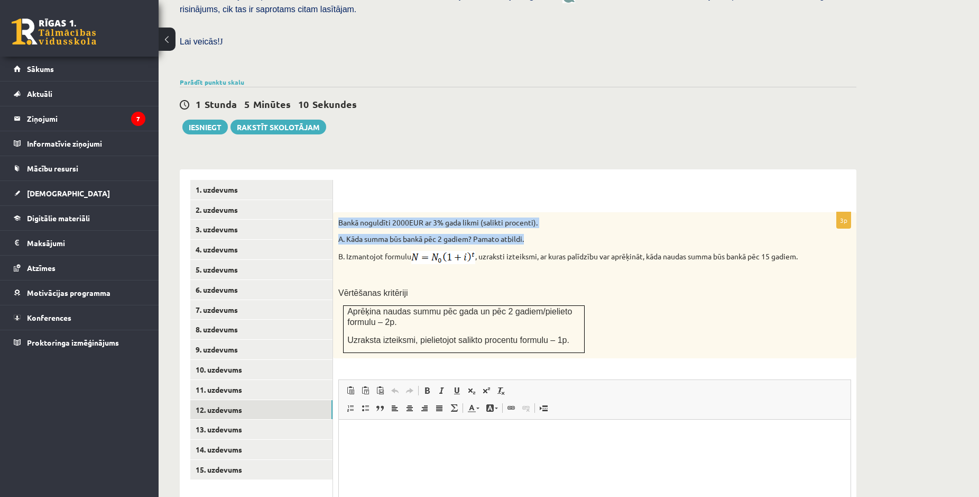
drag, startPoint x: 337, startPoint y: 198, endPoint x: 537, endPoint y: 218, distance: 201.5
click at [537, 218] on div "Bankā noguldīti 2000EUR ar 3% gada likmi (salikti procenti). A. Kāda summa būs …" at bounding box center [595, 285] width 524 height 146
copy div "Bankā noguldīti 2000EUR ar 3% gada likmi (salikti procenti). A. Kāda summa būs …"
click at [200, 380] on link "11. uzdevums" at bounding box center [261, 390] width 142 height 20
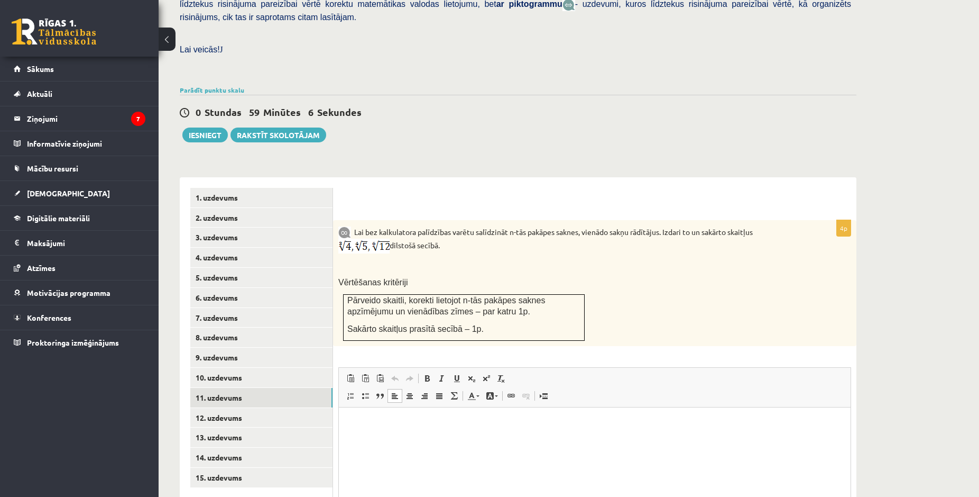
drag, startPoint x: 397, startPoint y: 480, endPoint x: 388, endPoint y: 433, distance: 48.4
click at [398, 480] on html at bounding box center [595, 460] width 512 height 106
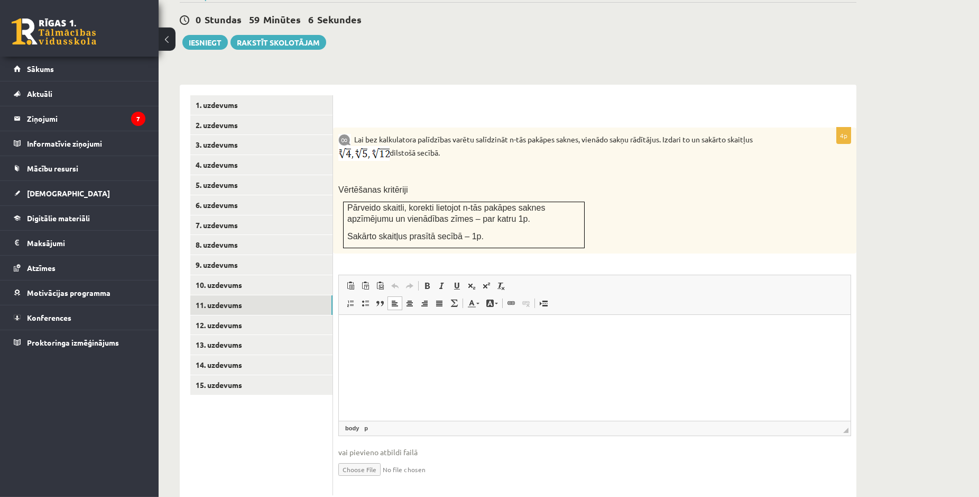
scroll to position [380, 0]
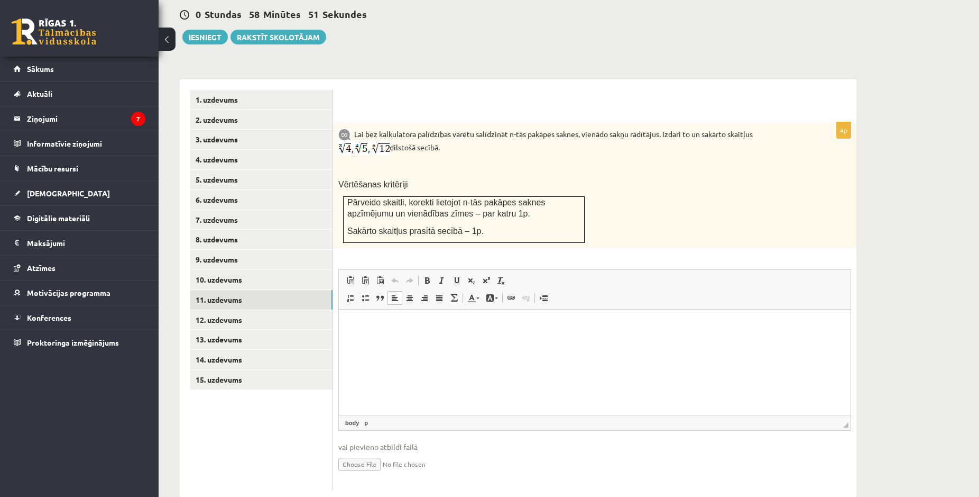
type input "**********"
click at [373, 474] on link "Iesniegtā atbilde" at bounding box center [366, 479] width 57 height 11
click at [246, 310] on link "12. uzdevums" at bounding box center [261, 320] width 142 height 20
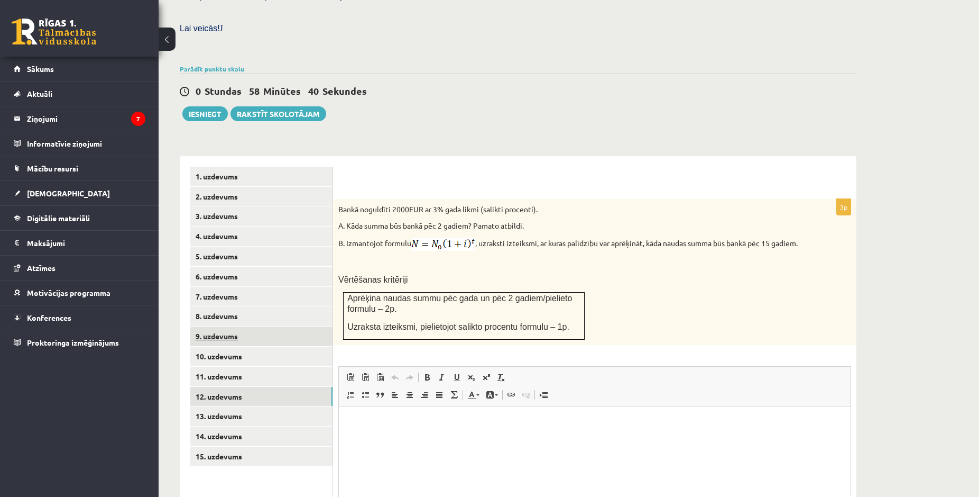
scroll to position [0, 0]
click at [238, 406] on link "13. uzdevums" at bounding box center [261, 416] width 142 height 20
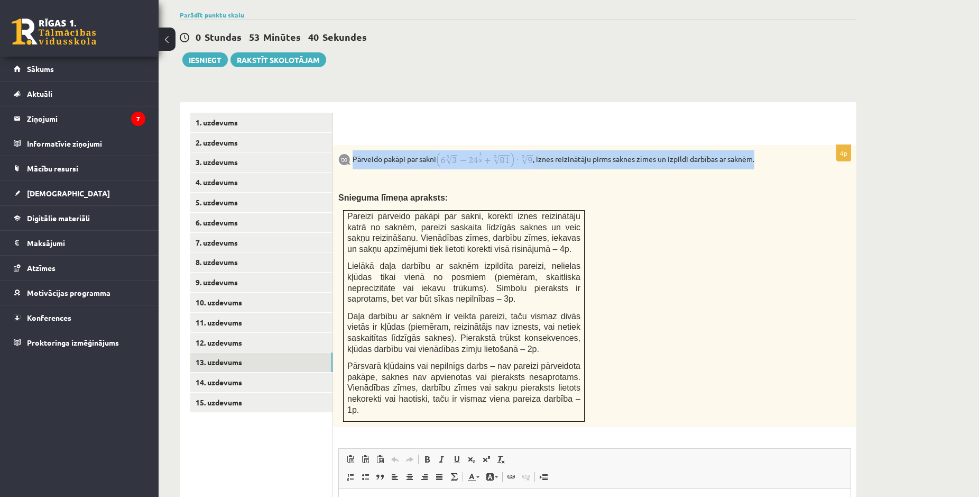
drag, startPoint x: 352, startPoint y: 138, endPoint x: 781, endPoint y: 131, distance: 428.4
click at [781, 150] on p "Pārveido pakāpi par sakni , iznes reizinātāju pirms saknes zīmes un izpildi dar…" at bounding box center [568, 159] width 460 height 19
copy p "Pārveido pakāpi par sakni , iznes reizinātāju pirms saknes zīmes un izpildi dar…"
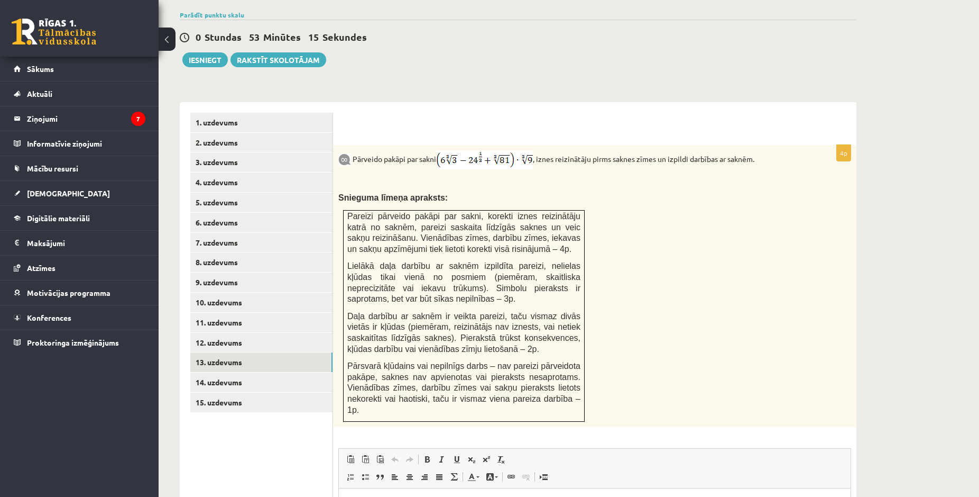
click at [700, 238] on div "Pārveido pakāpi par sakni , iznes reizinātāju pirms saknes zīmes un izpildi dar…" at bounding box center [595, 286] width 524 height 282
click at [225, 333] on link "12. uzdevums" at bounding box center [261, 343] width 142 height 20
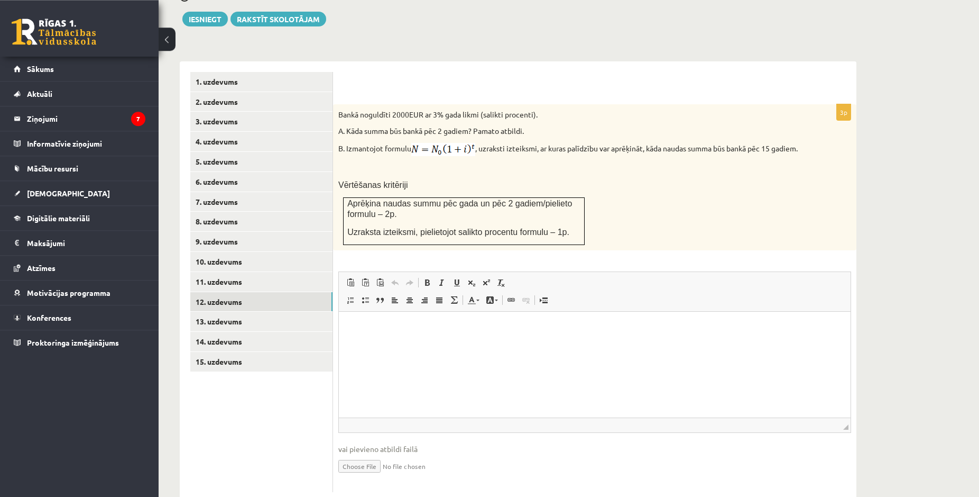
scroll to position [410, 0]
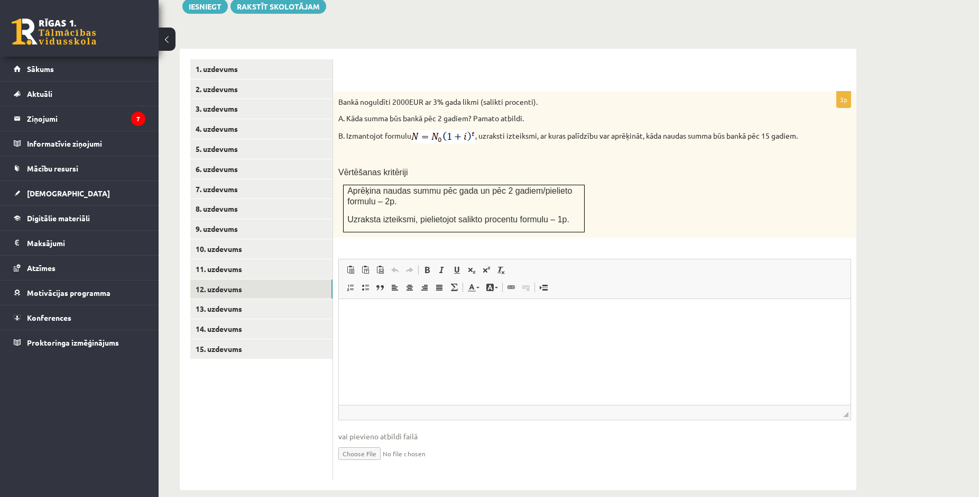
type input "**********"
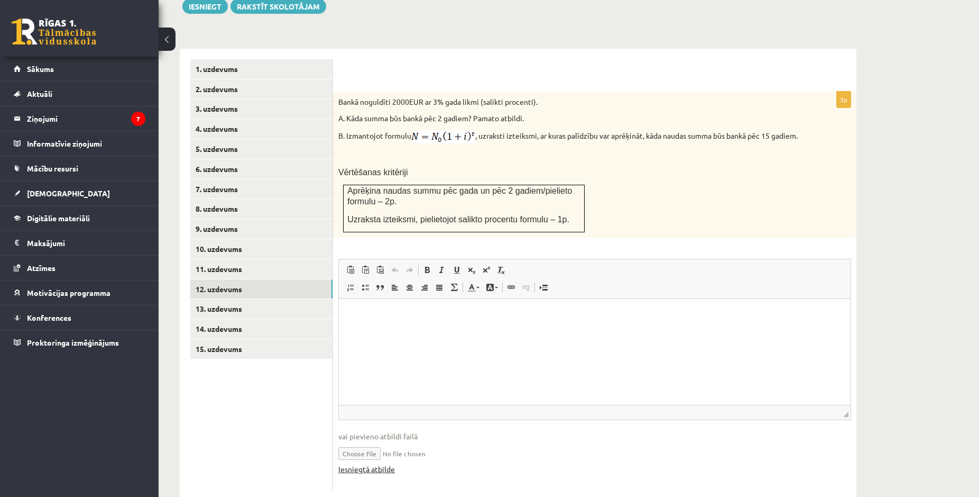
click at [369, 463] on link "Iesniegtā atbilde" at bounding box center [366, 468] width 57 height 11
click at [238, 299] on link "13. uzdevums" at bounding box center [261, 309] width 142 height 20
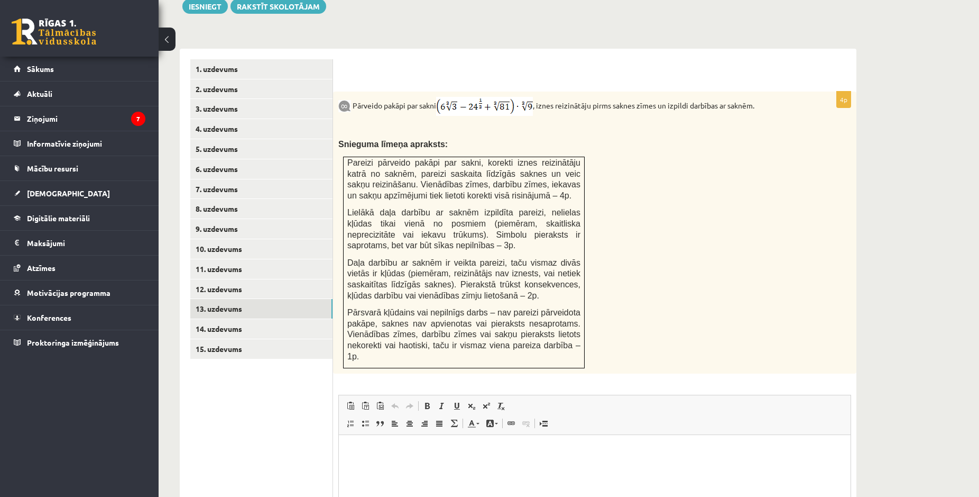
scroll to position [0, 0]
click at [233, 319] on link "14. uzdevums" at bounding box center [261, 329] width 142 height 20
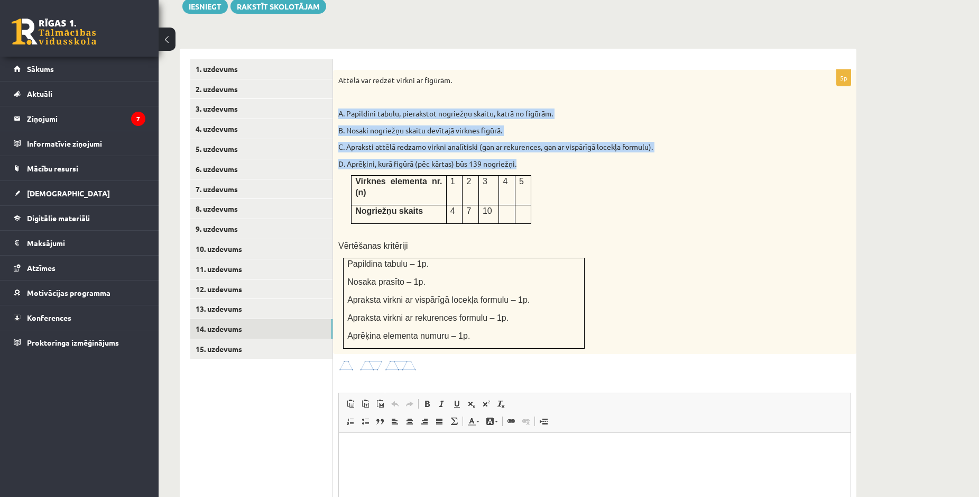
drag, startPoint x: 341, startPoint y: 89, endPoint x: 594, endPoint y: 143, distance: 259.5
click at [594, 143] on div "Attēlā var redzēt virkni ar figūrām. A. Papildini tabulu, pierakstot nogriežņu …" at bounding box center [595, 212] width 524 height 284
copy div "A. Papildini tabulu, pierakstot nogriežņu skaitu, katrā no figūrām. B. Nosaki n…"
click at [367, 360] on img at bounding box center [377, 366] width 79 height 12
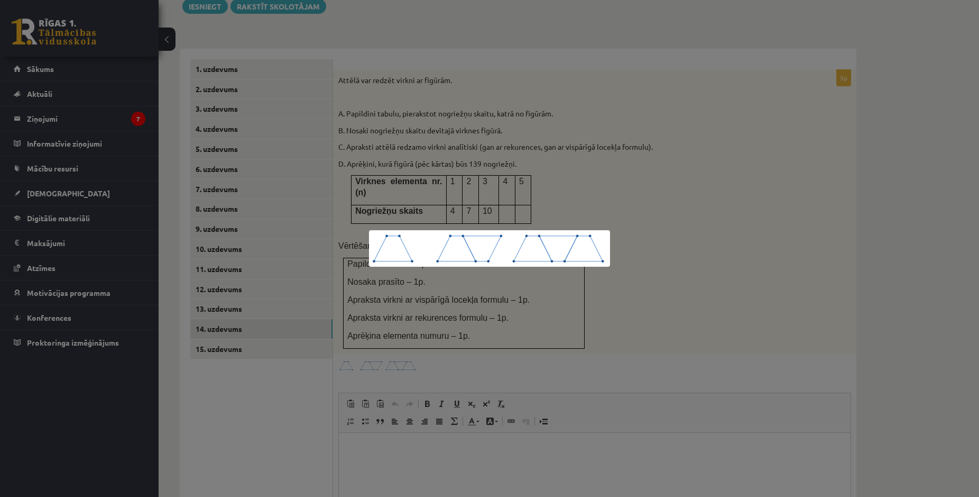
click at [367, 336] on div at bounding box center [489, 248] width 979 height 497
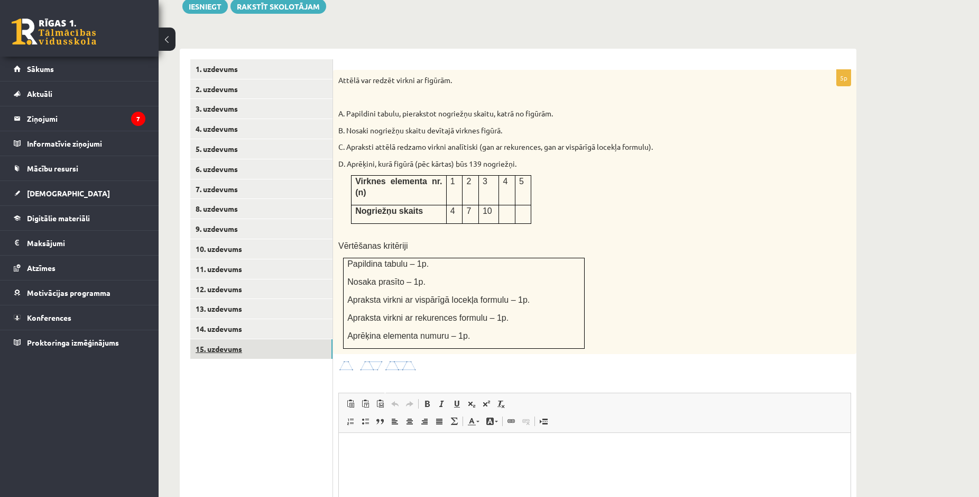
click at [231, 339] on link "15. uzdevums" at bounding box center [261, 349] width 142 height 20
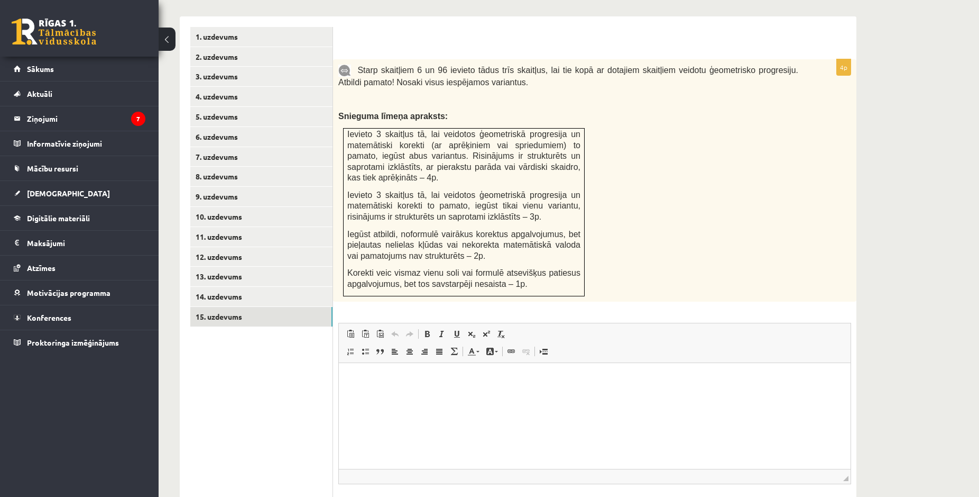
scroll to position [389, 0]
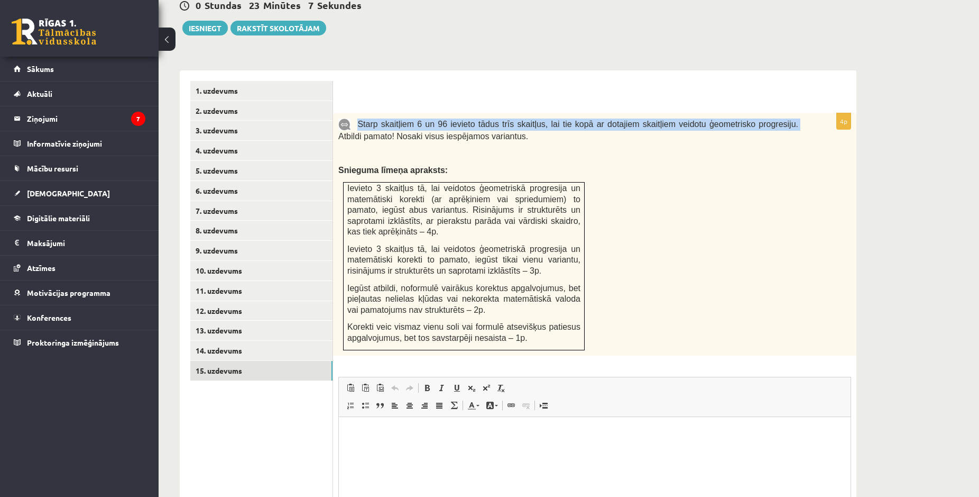
drag, startPoint x: 358, startPoint y: 101, endPoint x: 776, endPoint y: 103, distance: 417.8
click at [776, 120] on span "Starp skaitļiem 6 un 96 ievieto tādus trīs skaitļus, lai tie kopā ar dotajiem s…" at bounding box center [568, 130] width 460 height 21
copy span "Starp skaitļiem 6 un 96 ievieto tādus trīs skaitļus, lai tie kopā ar dotajiem s…"
click at [471, 120] on span "Starp skaitļiem 6 un 96 ievieto tādus trīs skaitļus, lai tie kopā ar dotajiem s…" at bounding box center [568, 130] width 460 height 21
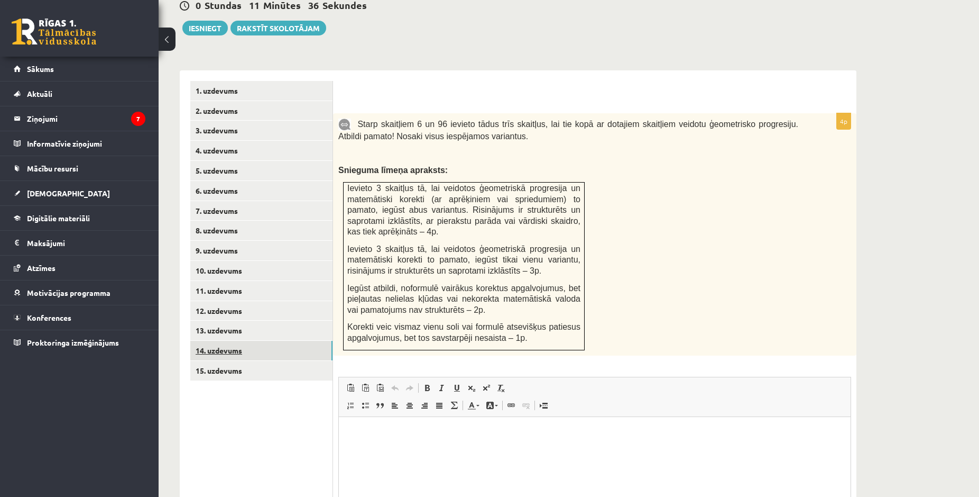
click at [240, 341] on link "14. uzdevums" at bounding box center [261, 351] width 142 height 20
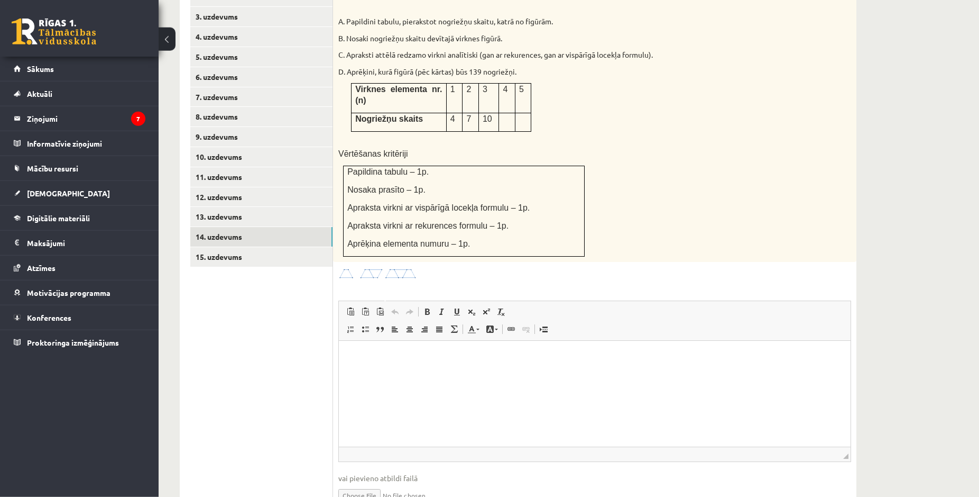
scroll to position [523, 0]
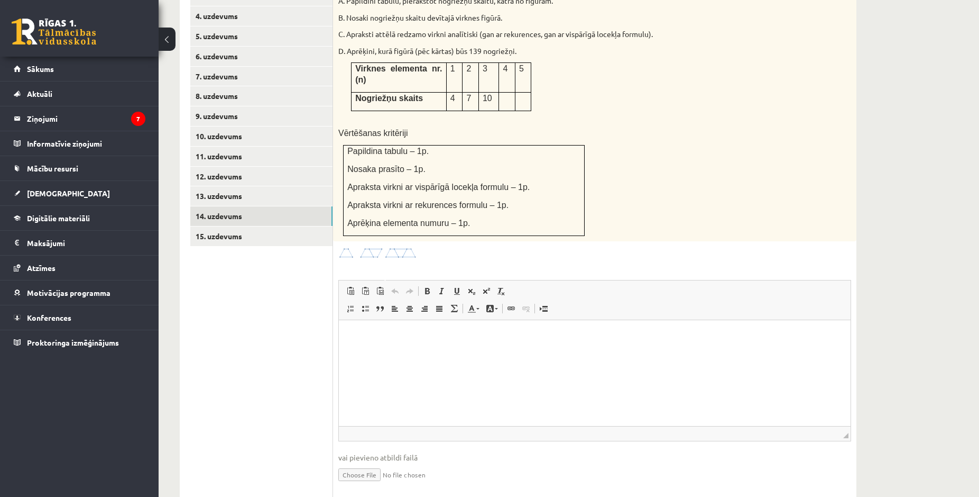
type input "**********"
click at [476, 484] on div "Iesniegtā atbilde" at bounding box center [594, 489] width 513 height 11
click at [297, 226] on link "15. uzdevums" at bounding box center [261, 236] width 142 height 20
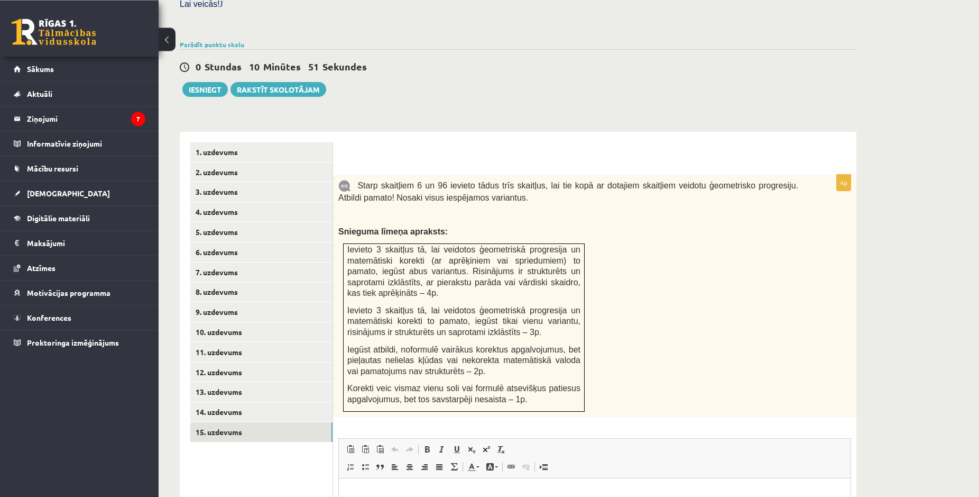
scroll to position [389, 0]
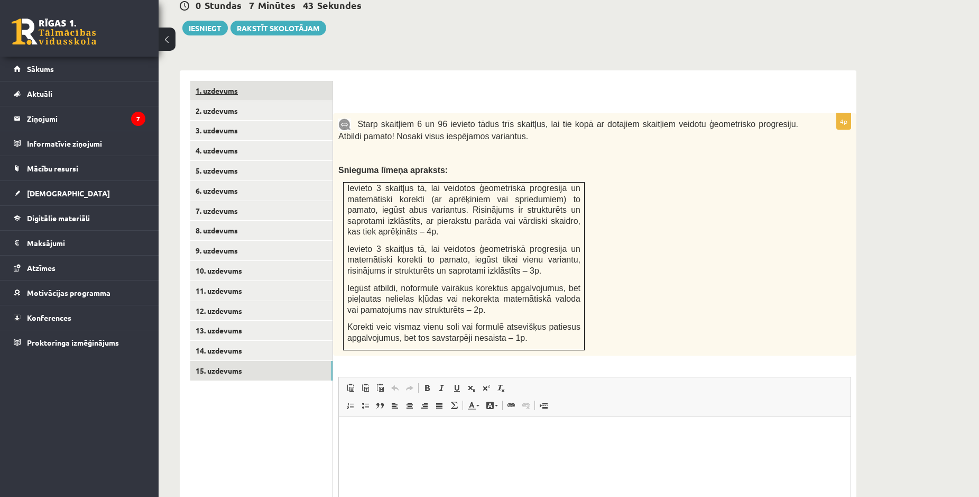
click at [232, 81] on link "1. uzdevums" at bounding box center [261, 91] width 142 height 20
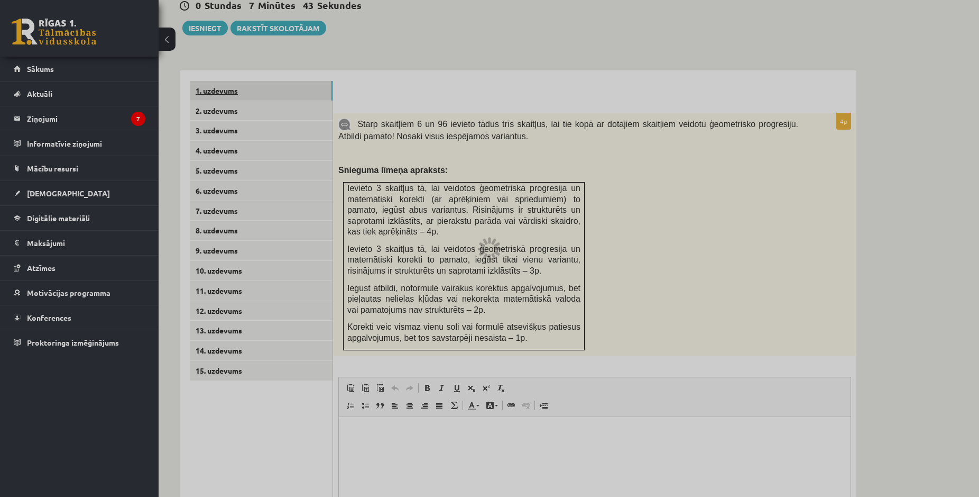
scroll to position [282, 0]
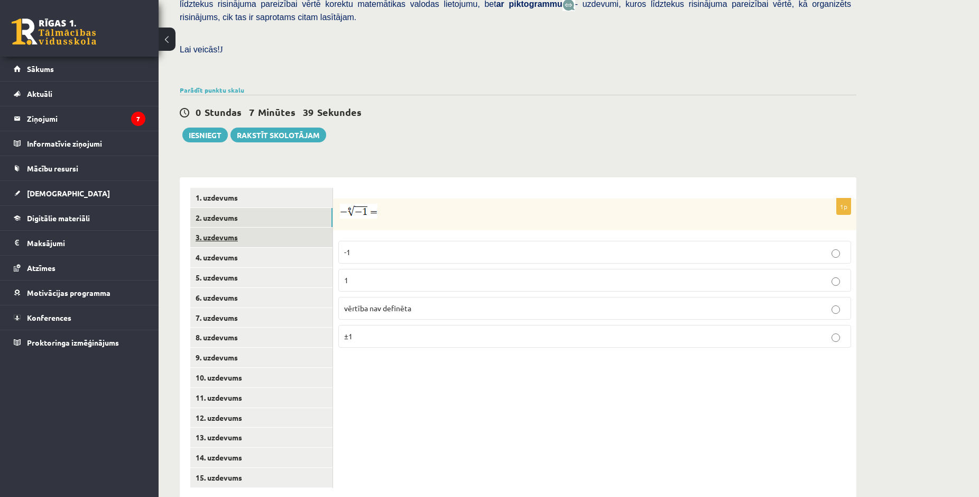
click at [249, 227] on link "3. uzdevums" at bounding box center [261, 237] width 142 height 20
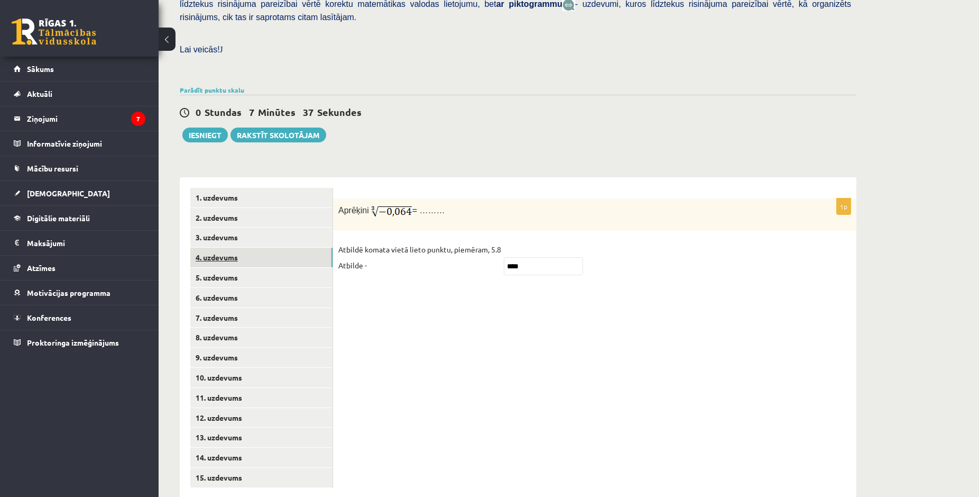
click at [253, 247] on link "4. uzdevums" at bounding box center [261, 257] width 142 height 20
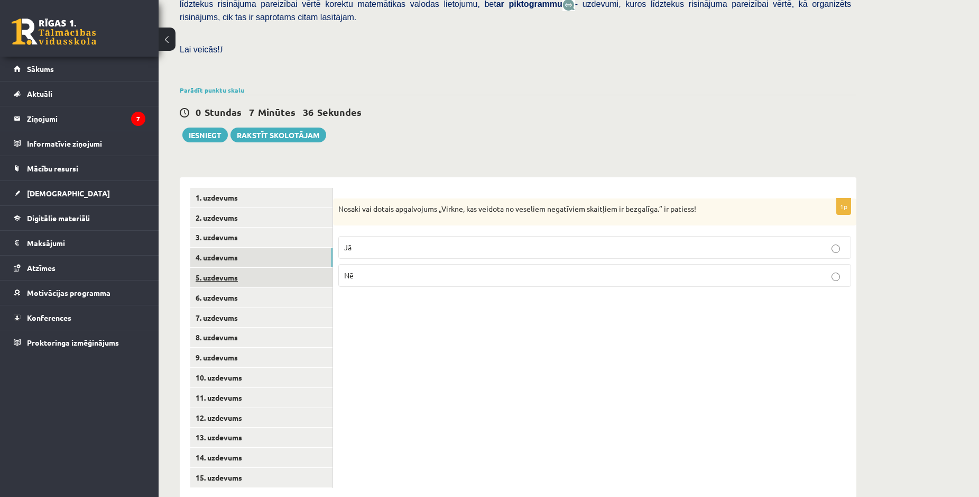
click at [257, 268] on link "5. uzdevums" at bounding box center [261, 278] width 142 height 20
click at [261, 288] on link "6. uzdevums" at bounding box center [261, 298] width 142 height 20
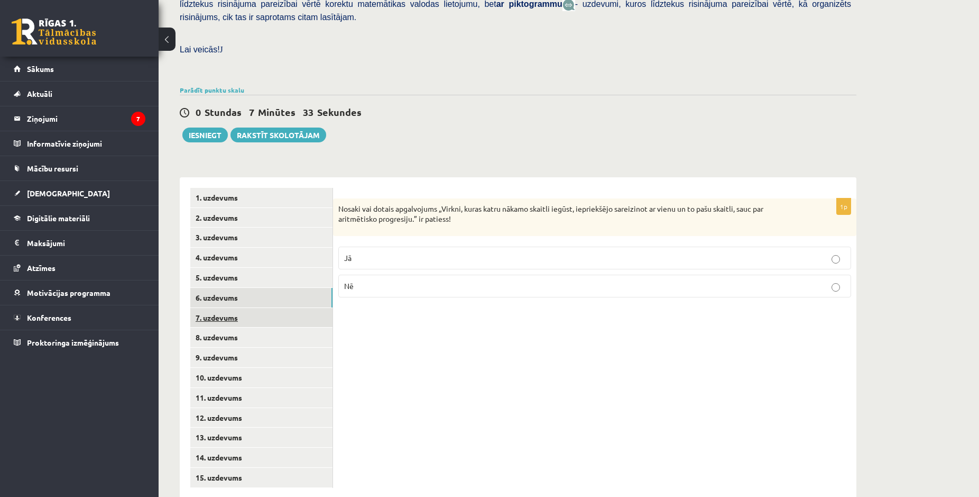
click at [283, 308] on link "7. uzdevums" at bounding box center [261, 318] width 142 height 20
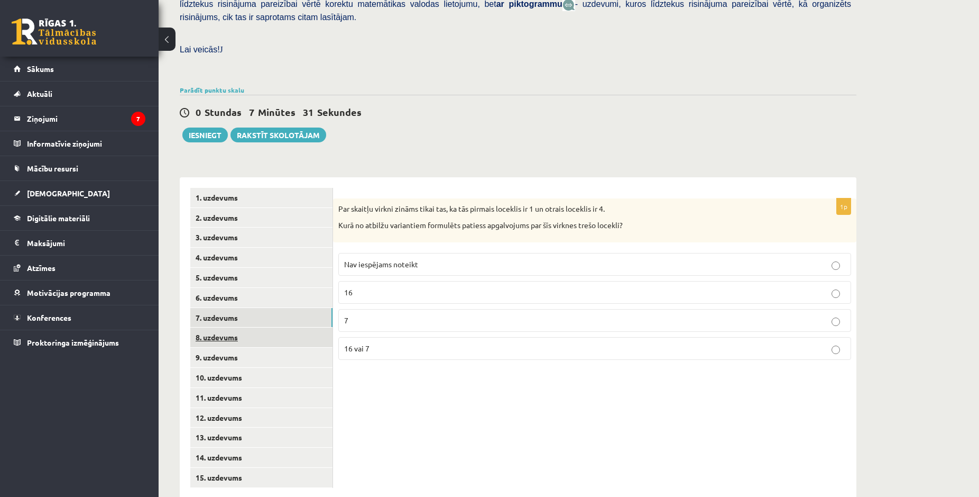
click at [285, 327] on link "8. uzdevums" at bounding box center [261, 337] width 142 height 20
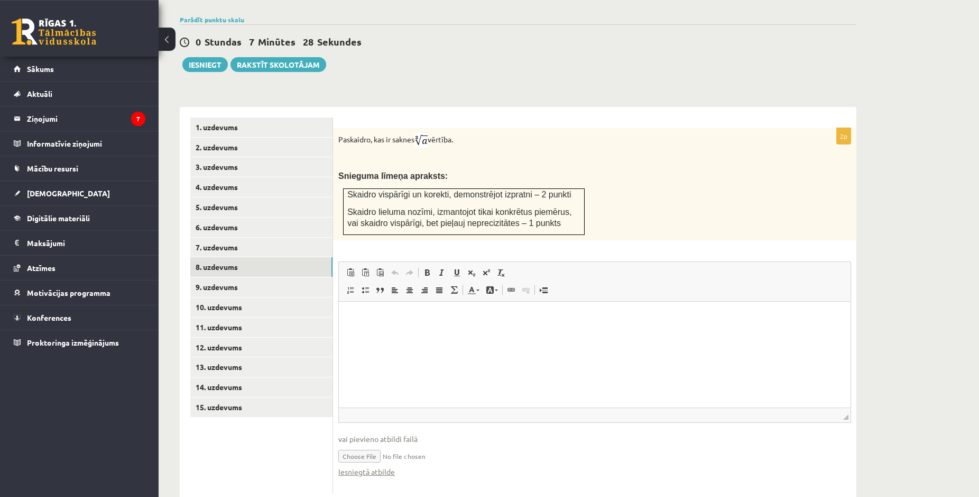
scroll to position [356, 0]
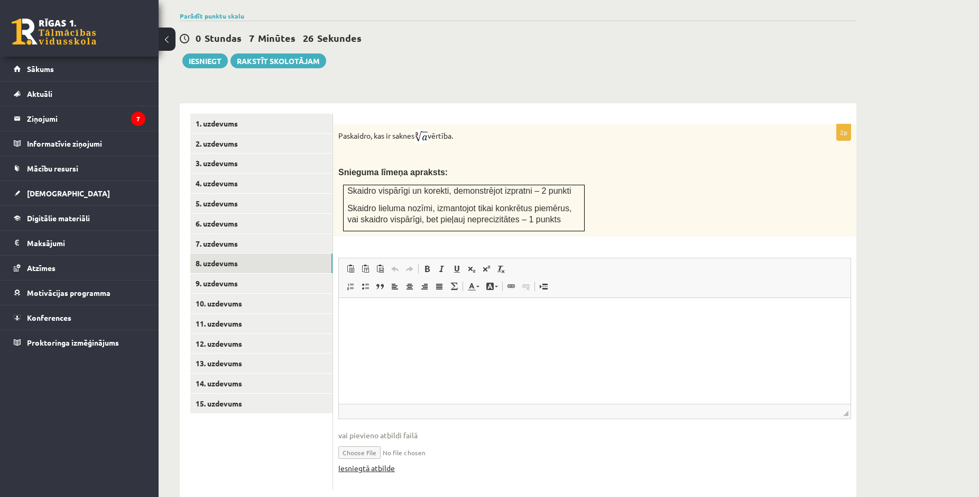
click at [359, 462] on link "Iesniegtā atbilde" at bounding box center [366, 467] width 57 height 11
click at [232, 273] on link "9. uzdevums" at bounding box center [261, 283] width 142 height 20
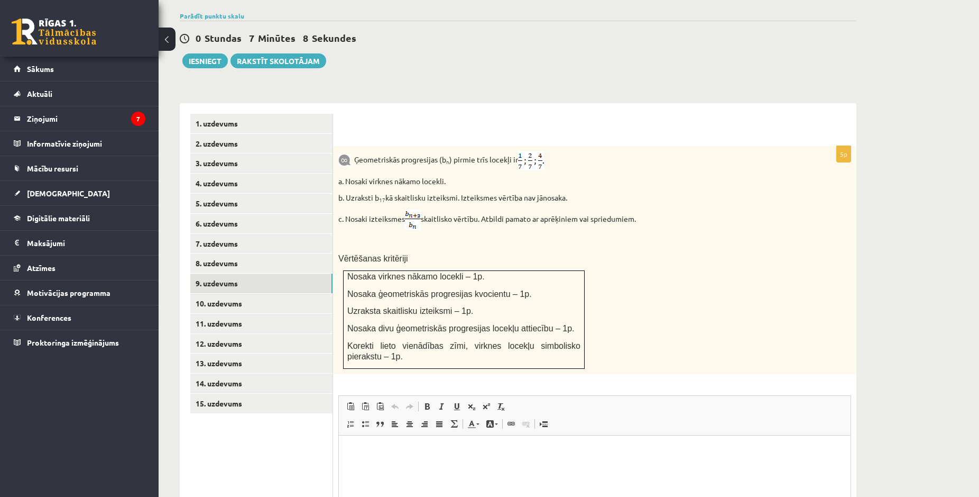
scroll to position [0, 0]
click at [390, 496] on html at bounding box center [595, 488] width 512 height 106
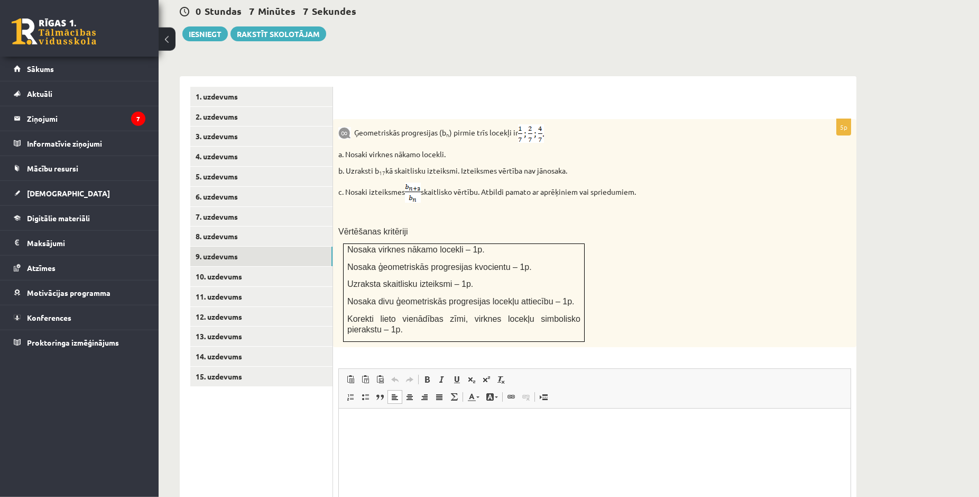
scroll to position [493, 0]
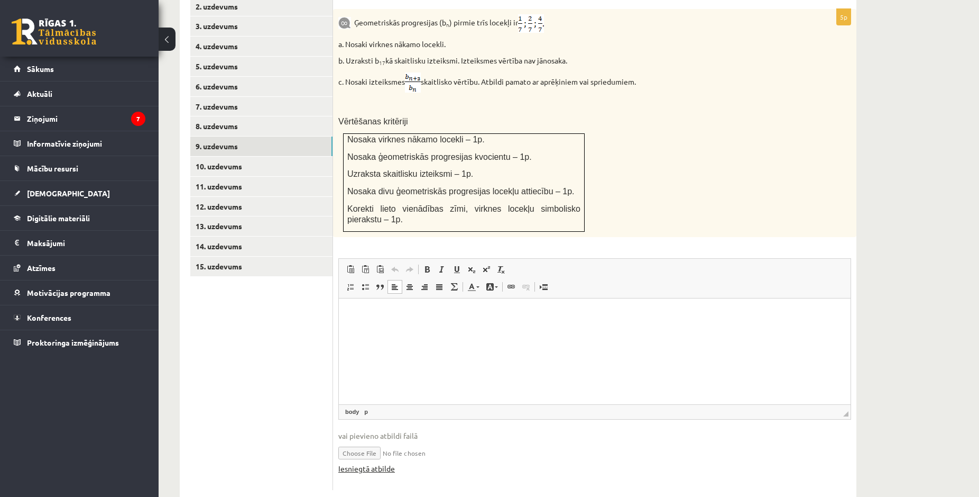
click at [377, 463] on link "Iesniegtā atbilde" at bounding box center [366, 468] width 57 height 11
click at [238, 157] on link "10. uzdevums" at bounding box center [261, 167] width 142 height 20
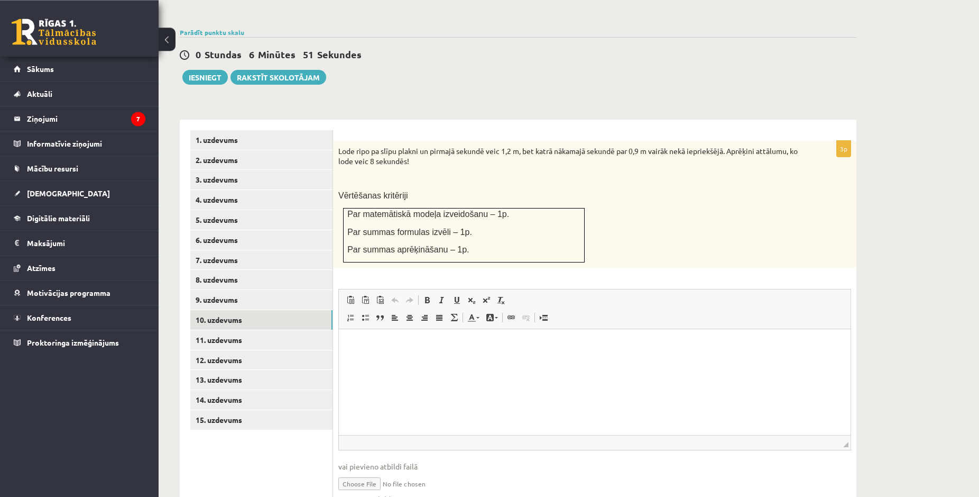
scroll to position [371, 0]
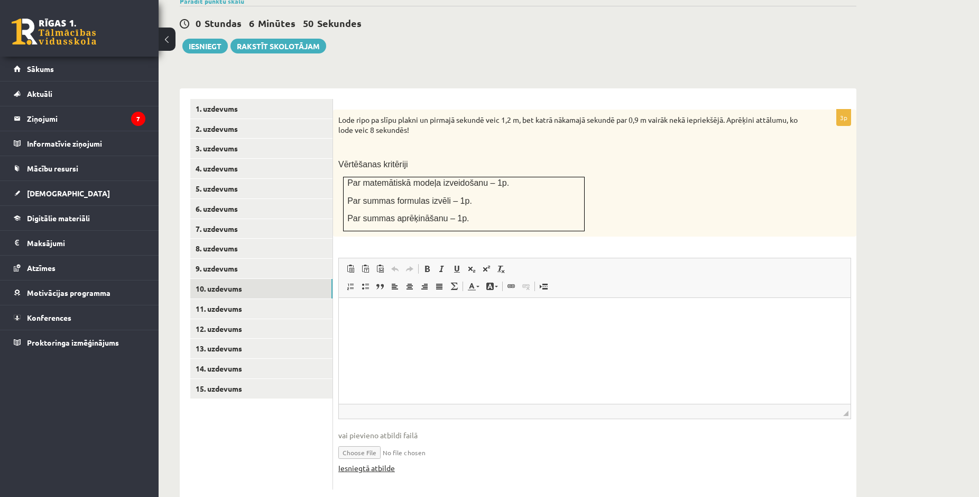
click at [389, 462] on link "Iesniegtā atbilde" at bounding box center [366, 467] width 57 height 11
click at [210, 299] on link "11. uzdevums" at bounding box center [261, 309] width 142 height 20
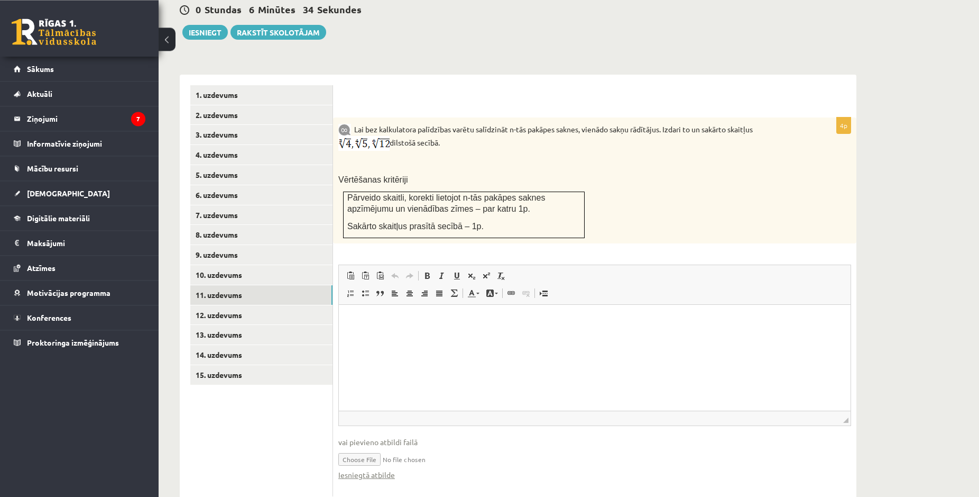
scroll to position [391, 0]
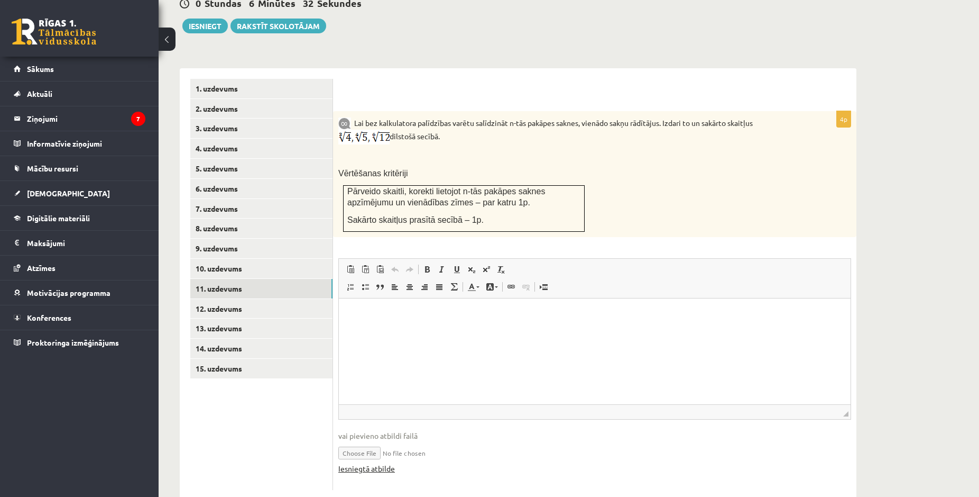
click at [380, 463] on link "Iesniegtā atbilde" at bounding box center [366, 468] width 57 height 11
click at [215, 299] on link "12. uzdevums" at bounding box center [261, 309] width 142 height 20
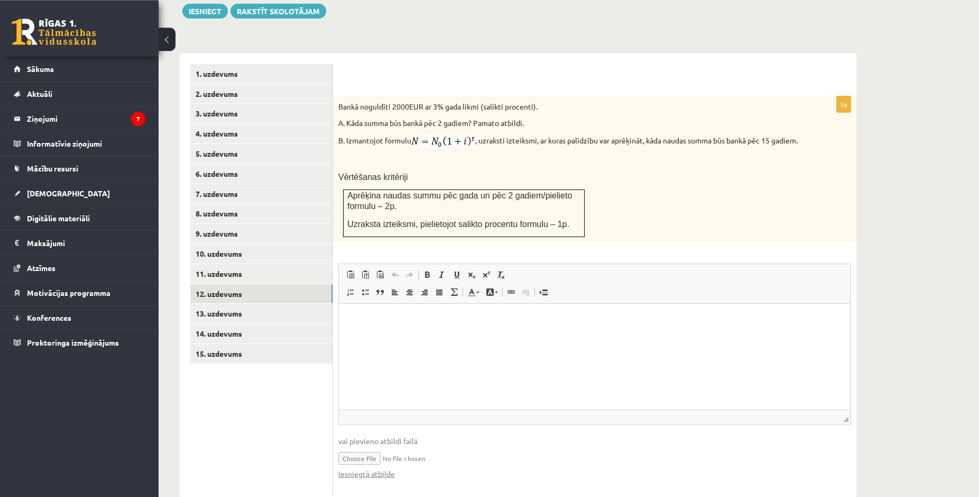
scroll to position [421, 0]
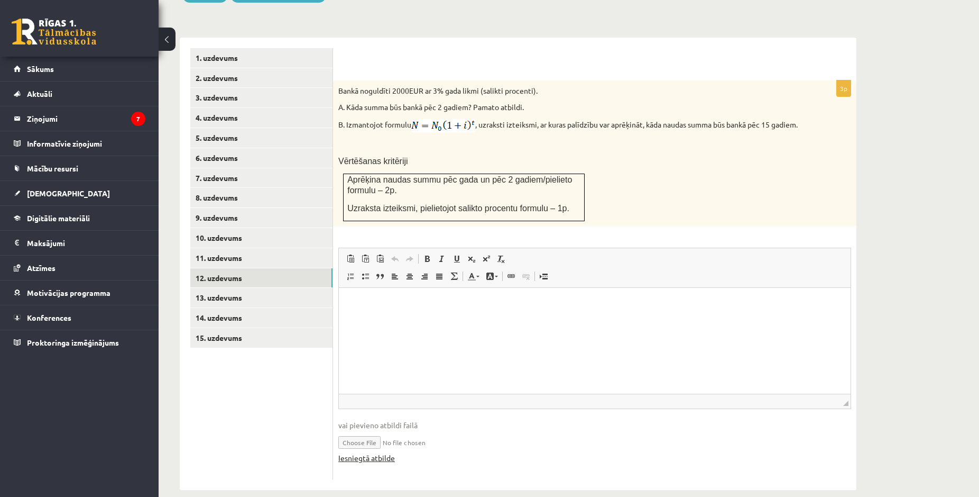
click at [380, 452] on link "Iesniegtā atbilde" at bounding box center [366, 457] width 57 height 11
click at [225, 288] on link "13. uzdevums" at bounding box center [261, 298] width 142 height 20
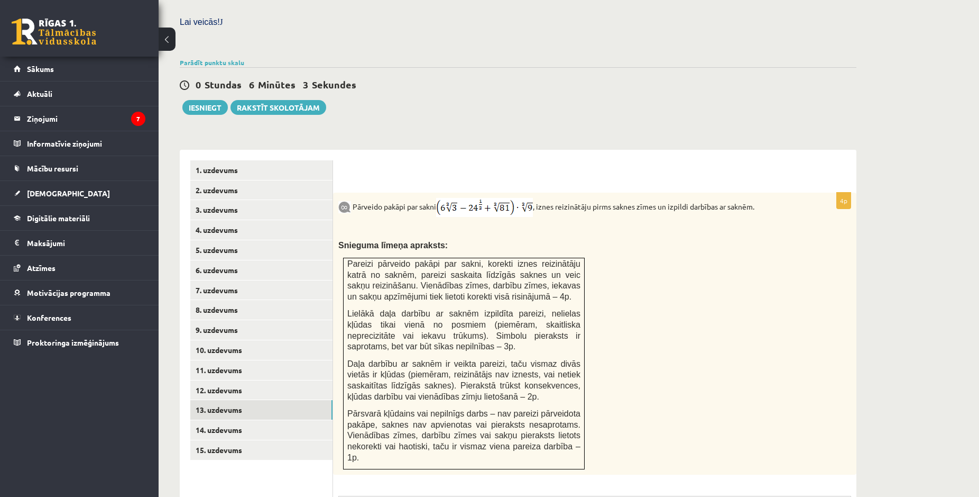
scroll to position [525, 0]
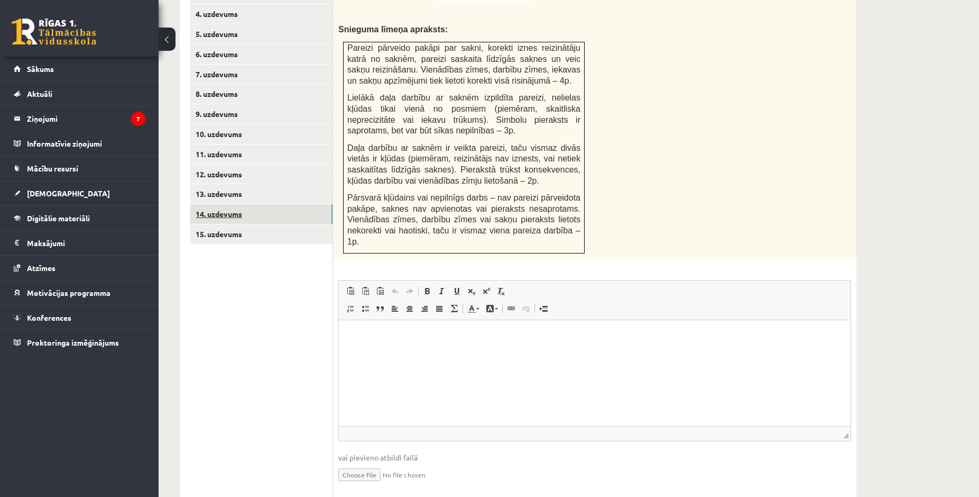
click at [207, 204] on link "14. uzdevums" at bounding box center [261, 214] width 142 height 20
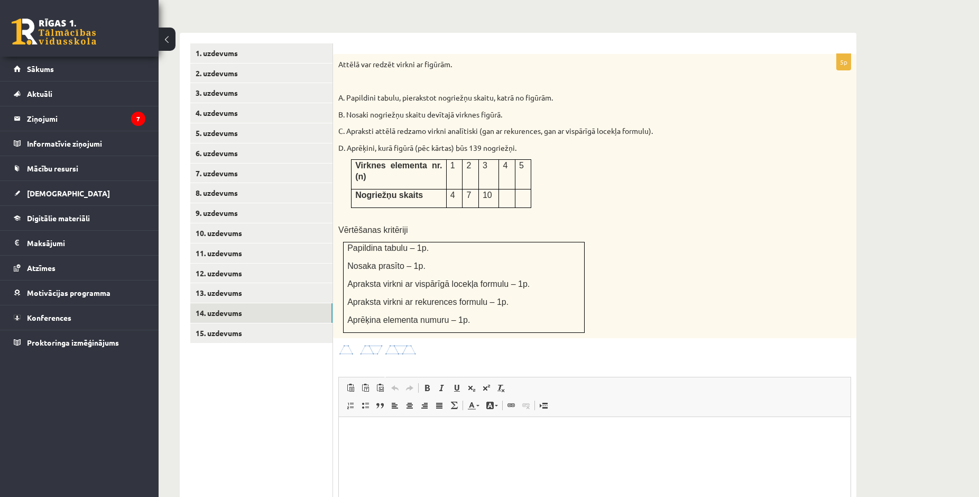
scroll to position [0, 0]
click at [223, 283] on link "13. uzdevums" at bounding box center [261, 293] width 142 height 20
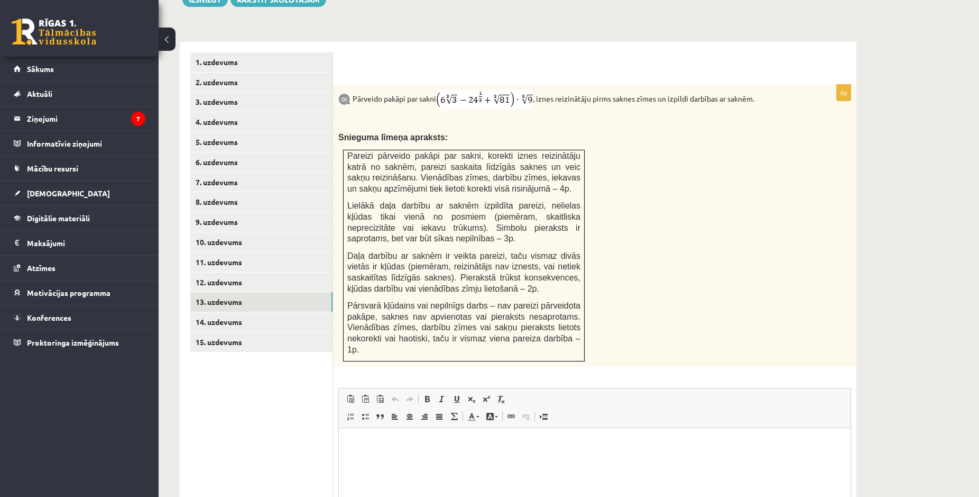
scroll to position [525, 0]
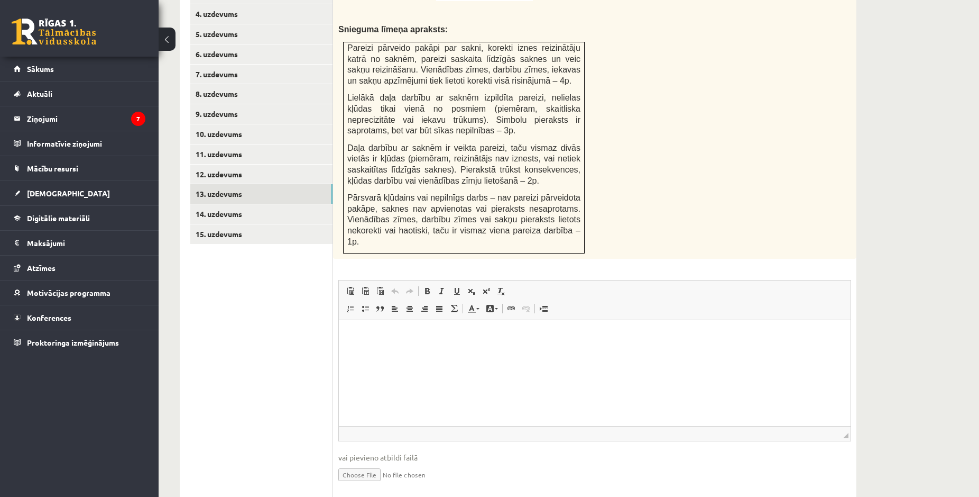
click at [897, 84] on div "Matemātika JK 12.a2 klase 1. ieskaite , Jekaterina Eliza Šatrovska (12.a2 JK kl…" at bounding box center [569, 24] width 821 height 1016
click at [678, 154] on div "Pārveido pakāpi par sakni , iznes reizinātāju pirms saknes zīmes un izpildi dar…" at bounding box center [595, 118] width 524 height 282
type input "**********"
click at [212, 164] on link "12. uzdevums" at bounding box center [261, 174] width 142 height 20
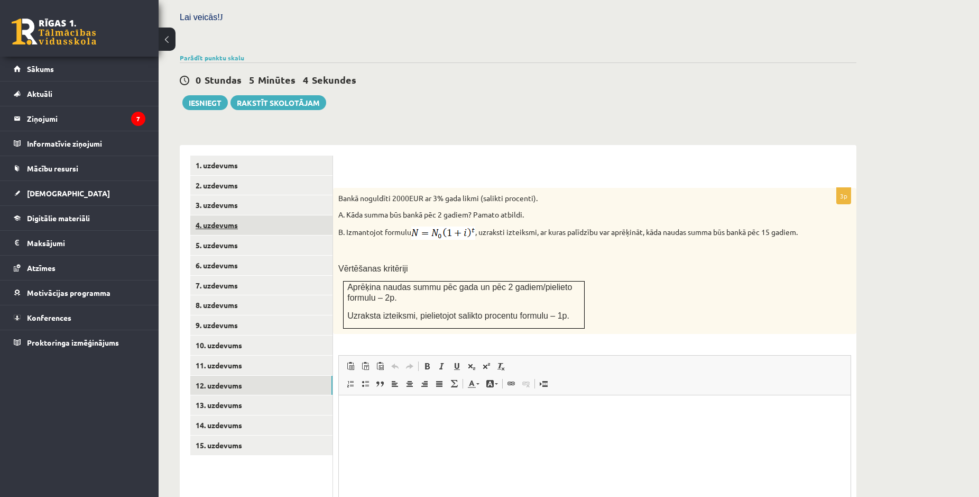
scroll to position [0, 0]
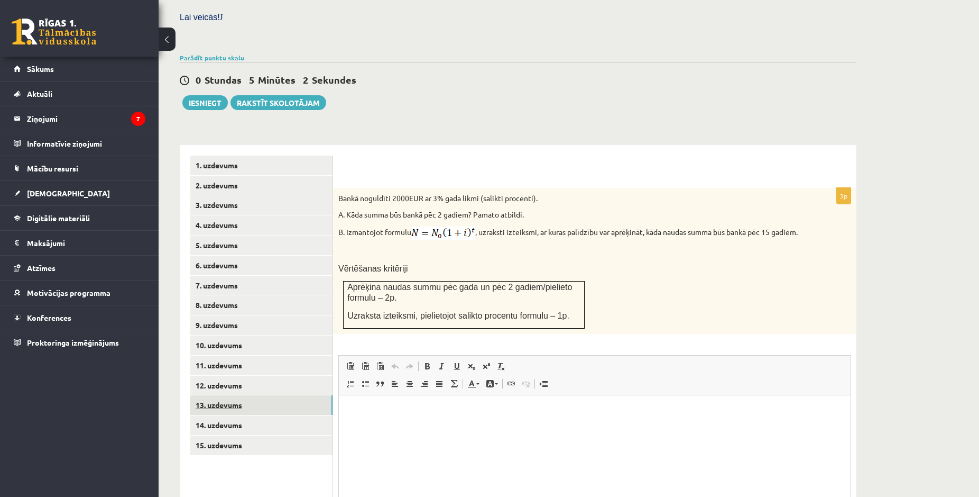
click at [241, 395] on link "13. uzdevums" at bounding box center [261, 405] width 142 height 20
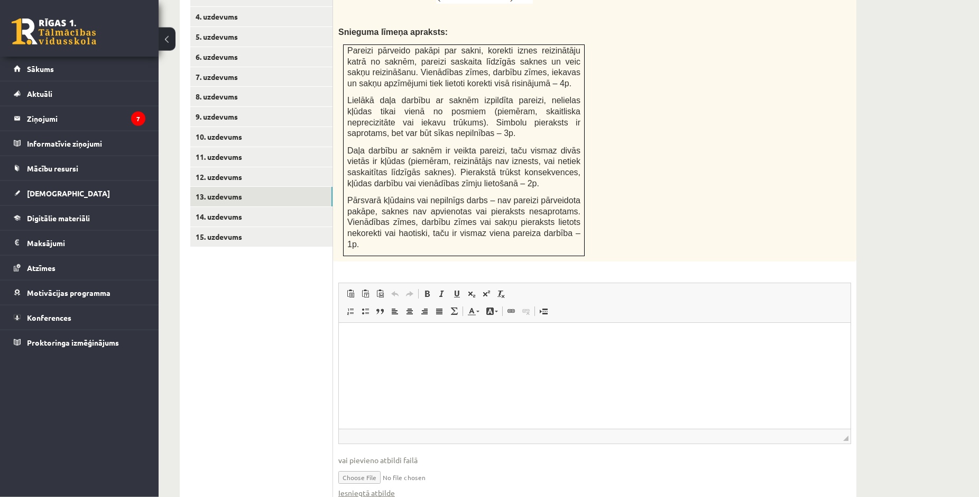
scroll to position [536, 0]
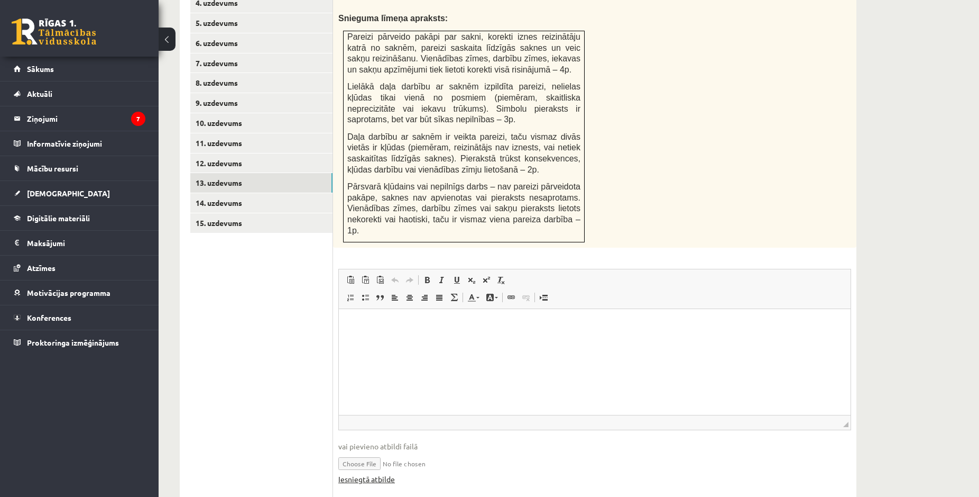
click at [376, 473] on link "Iesniegtā atbilde" at bounding box center [366, 478] width 57 height 11
click at [255, 193] on link "14. uzdevums" at bounding box center [261, 203] width 142 height 20
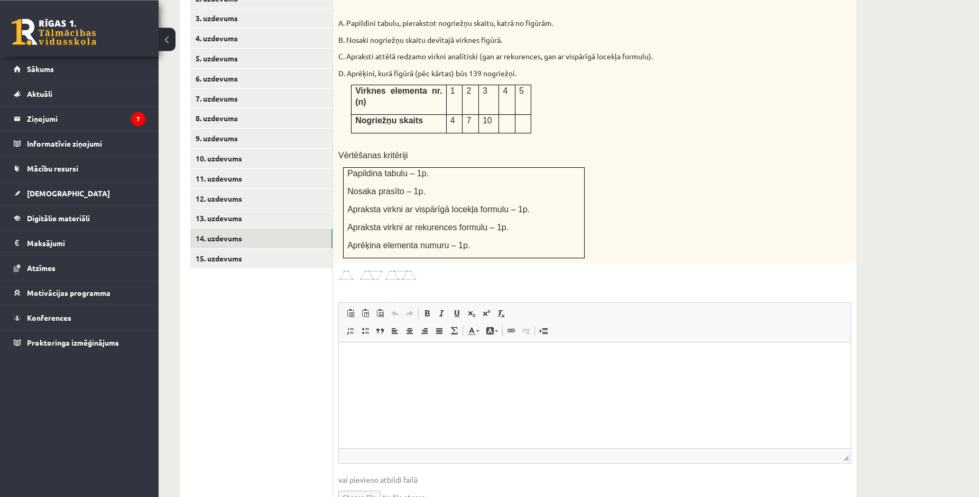
scroll to position [534, 0]
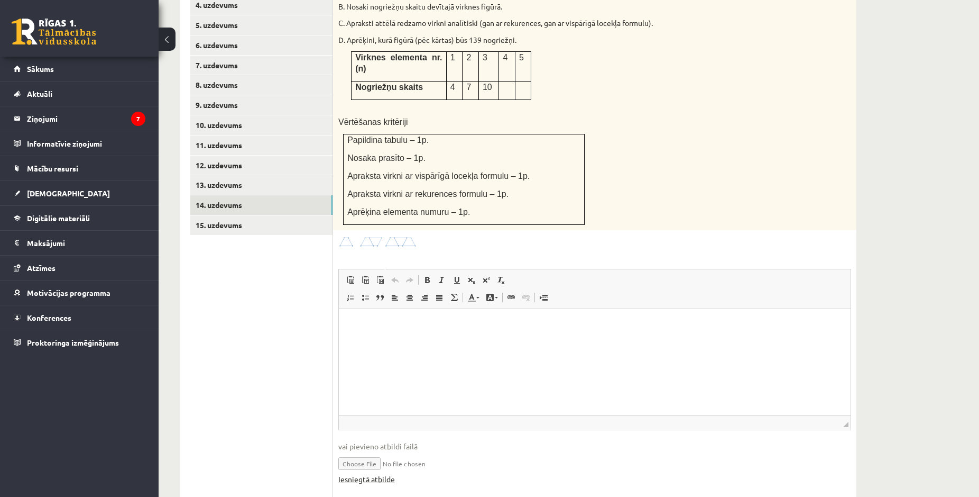
click at [379, 473] on link "Iesniegtā atbilde" at bounding box center [366, 478] width 57 height 11
click at [211, 215] on link "15. uzdevums" at bounding box center [261, 225] width 142 height 20
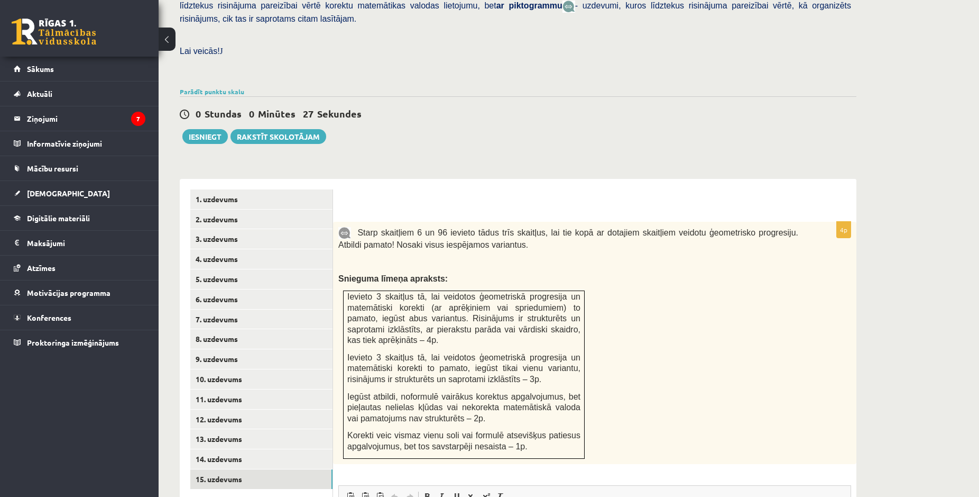
scroll to position [496, 0]
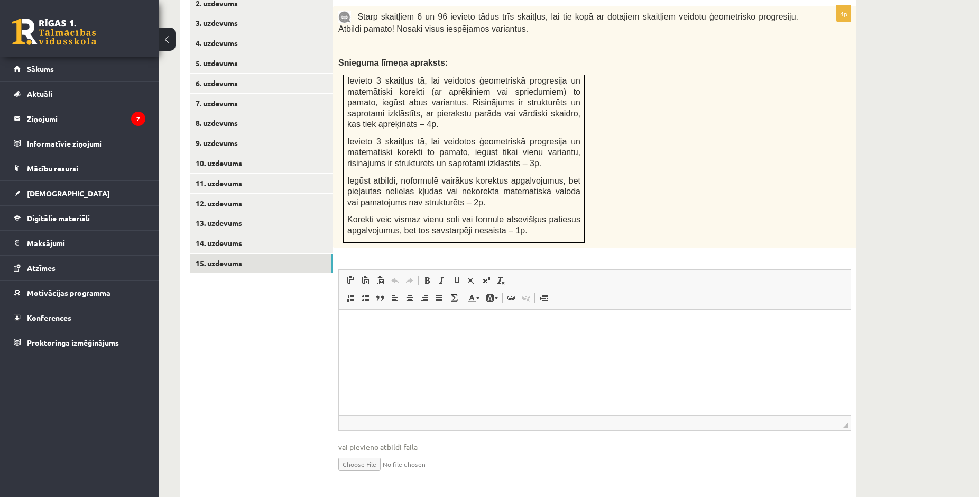
type input "**********"
click at [582, 414] on fieldset "**********" at bounding box center [594, 382] width 513 height 226
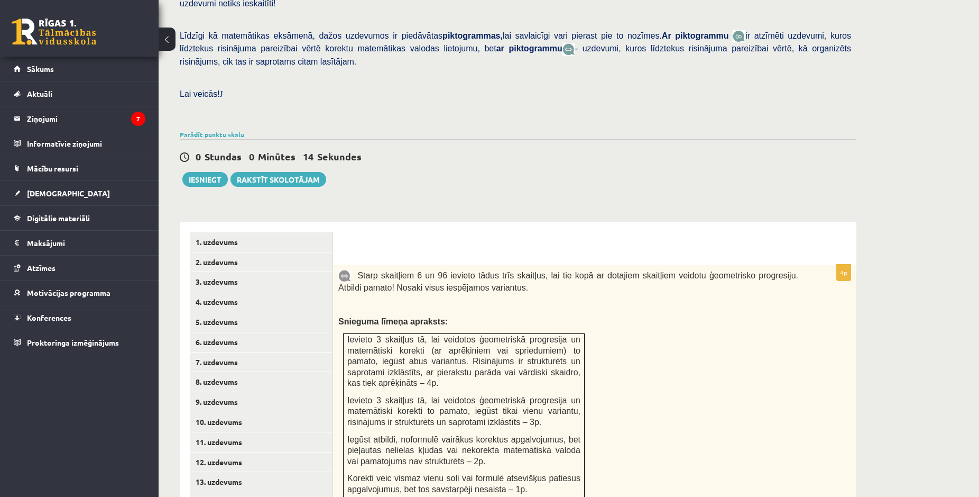
scroll to position [76, 0]
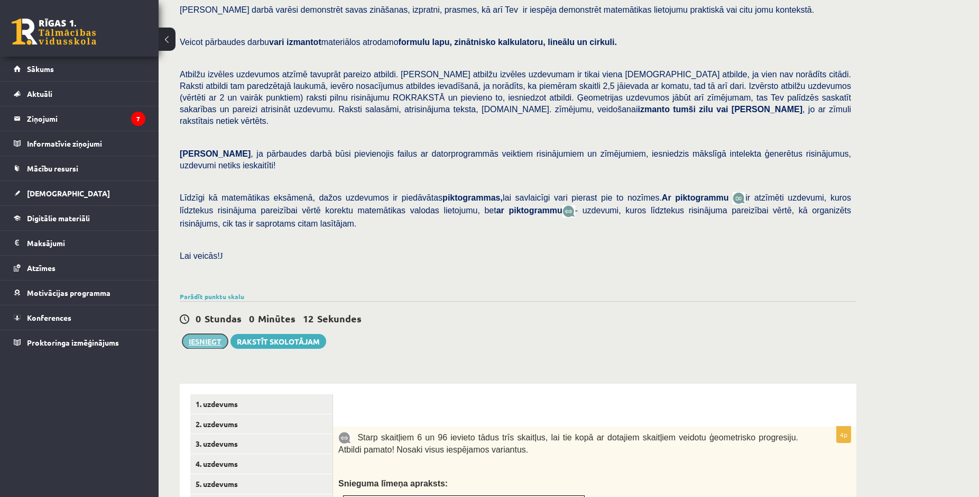
click at [203, 334] on button "Iesniegt" at bounding box center [204, 341] width 45 height 15
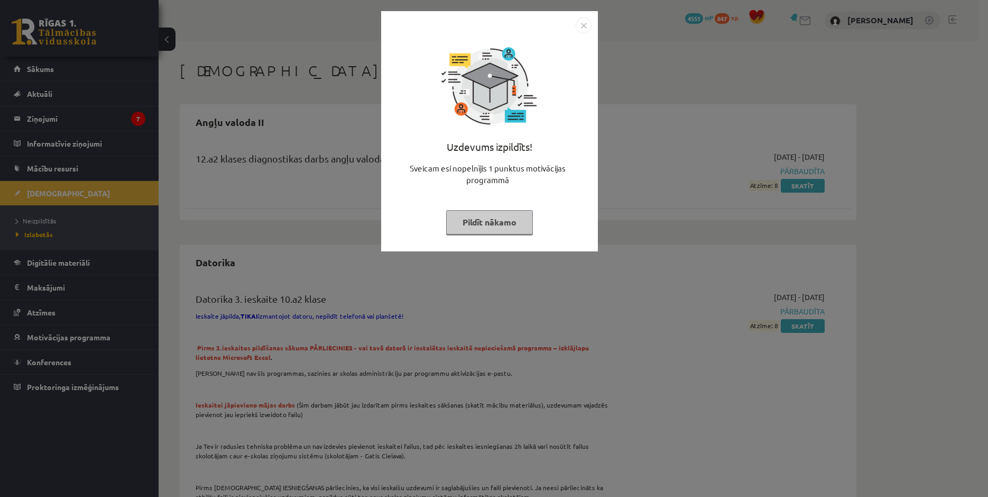
click at [582, 29] on img "Close" at bounding box center [584, 25] width 16 height 16
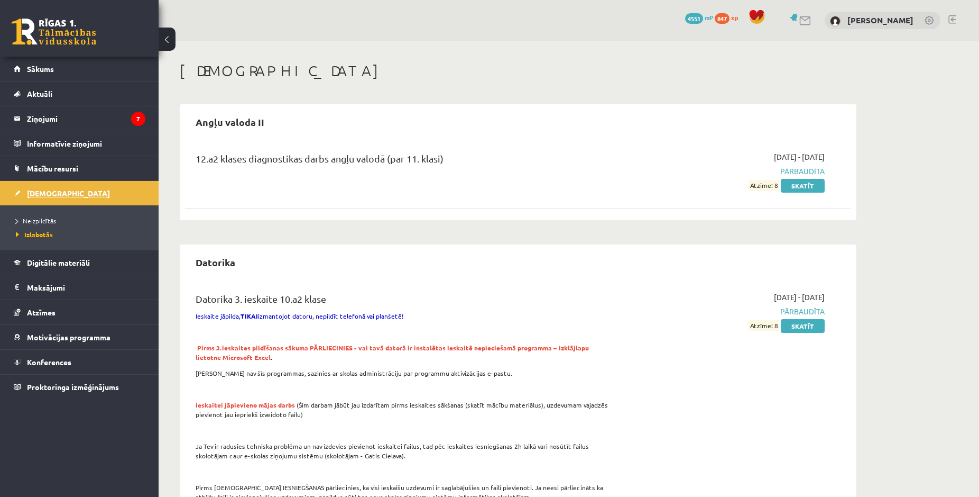
click at [44, 192] on span "[DEMOGRAPHIC_DATA]" at bounding box center [68, 193] width 83 height 10
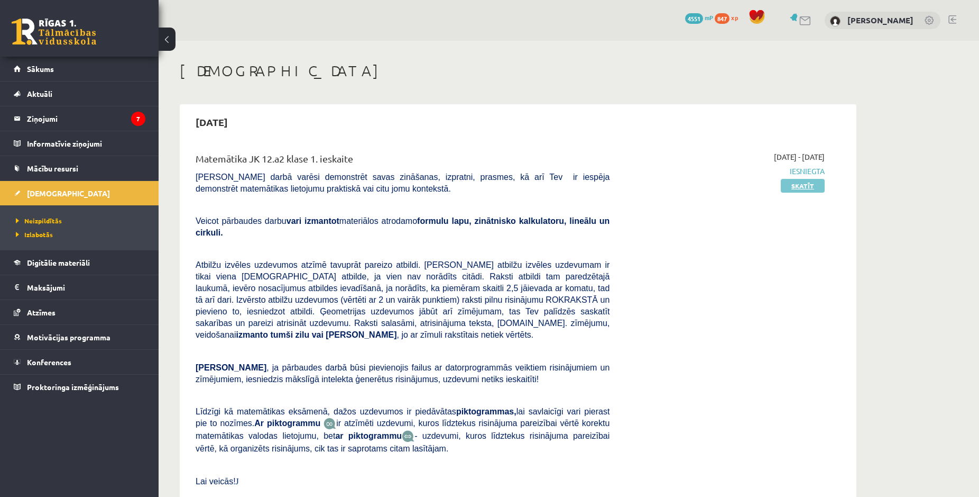
click at [807, 186] on link "Skatīt" at bounding box center [803, 186] width 44 height 14
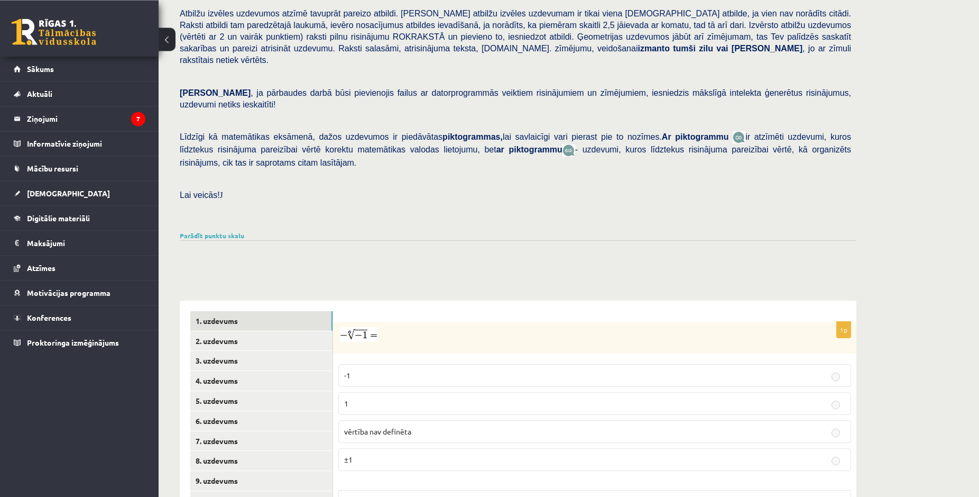
scroll to position [259, 0]
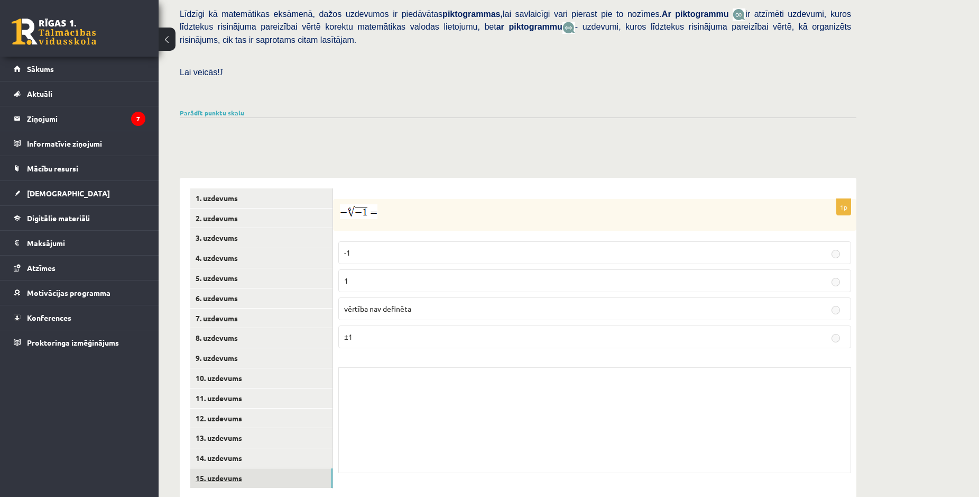
click at [223, 468] on link "15. uzdevums" at bounding box center [261, 478] width 142 height 20
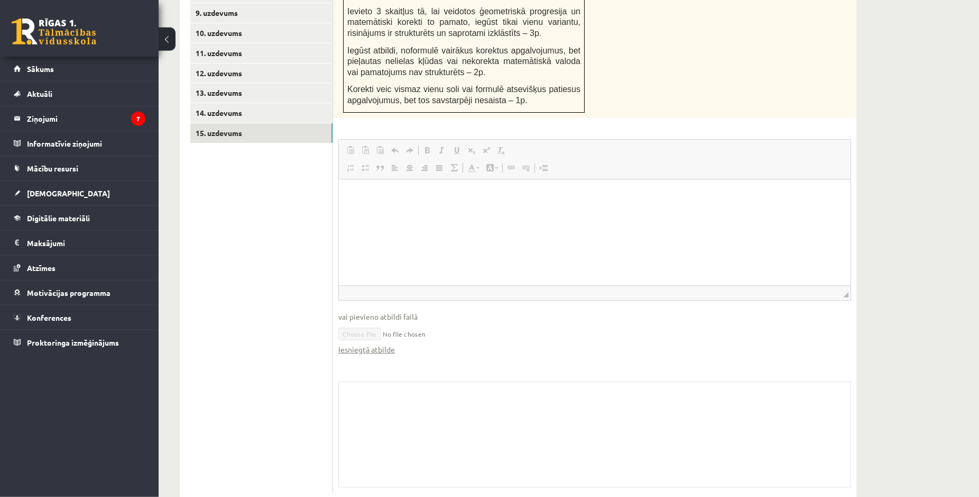
scroll to position [607, 0]
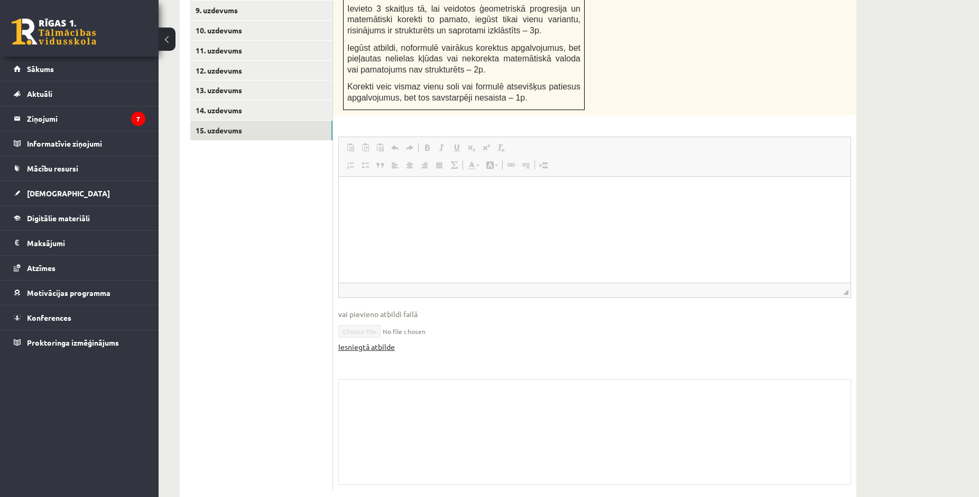
click at [367, 341] on link "Iesniegtā atbilde" at bounding box center [366, 346] width 57 height 11
click at [208, 100] on link "14. uzdevums" at bounding box center [261, 110] width 142 height 20
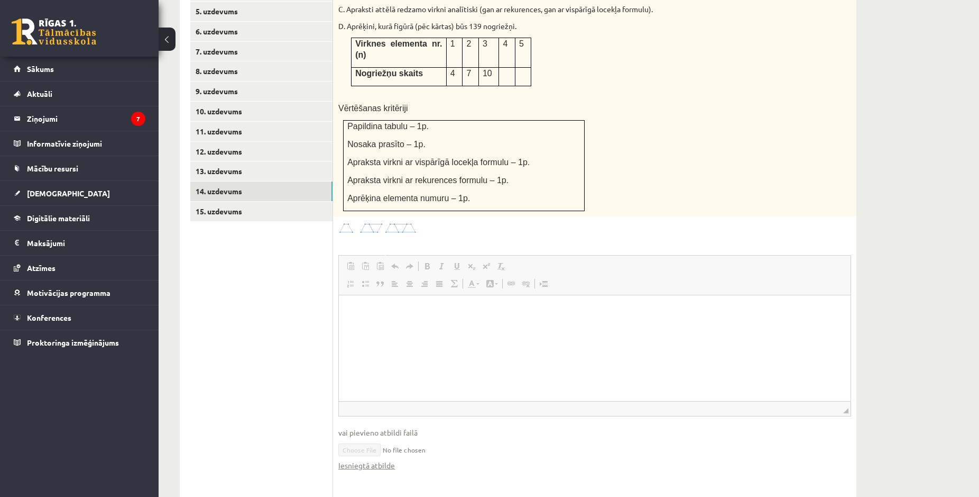
scroll to position [0, 0]
click at [224, 161] on link "13. uzdevums" at bounding box center [261, 171] width 142 height 20
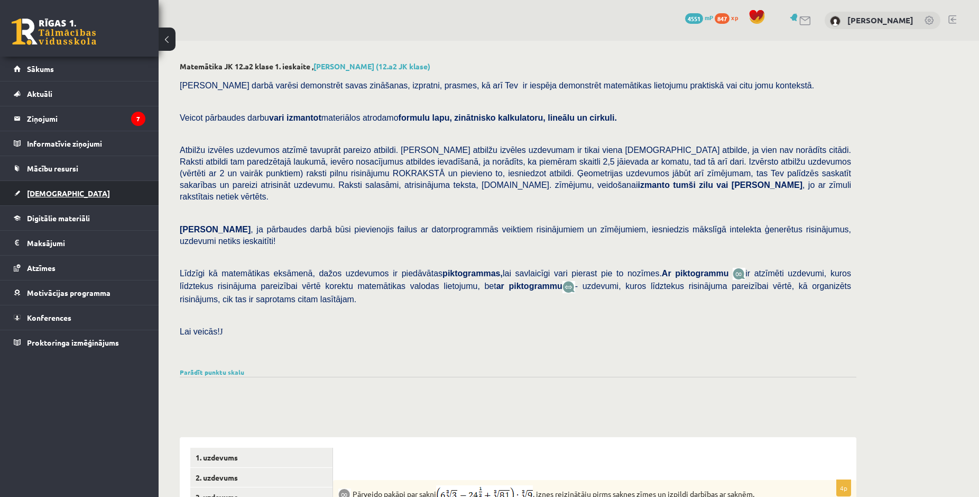
click at [35, 196] on span "[DEMOGRAPHIC_DATA]" at bounding box center [68, 193] width 83 height 10
